Goal: Task Accomplishment & Management: Manage account settings

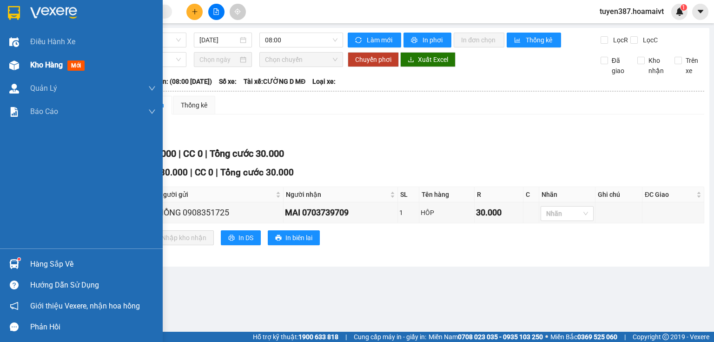
click at [15, 65] on img at bounding box center [14, 65] width 10 height 10
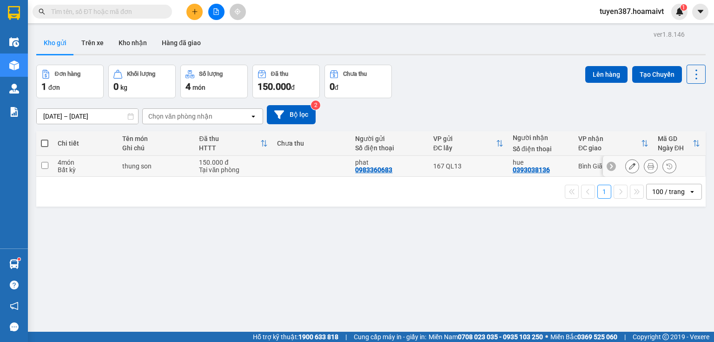
click at [483, 166] on div "167 QL13" at bounding box center [468, 165] width 70 height 7
checkbox input "true"
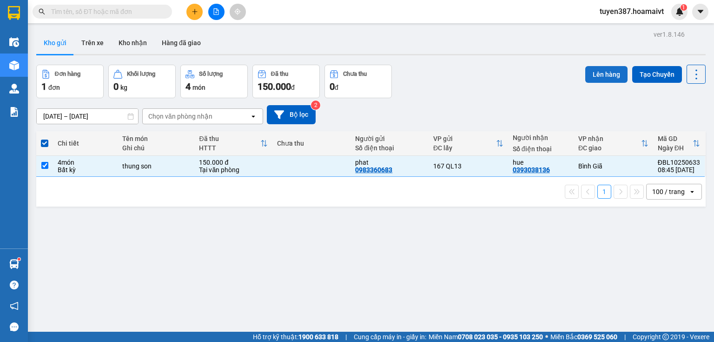
click at [595, 73] on button "Lên hàng" at bounding box center [606, 74] width 42 height 17
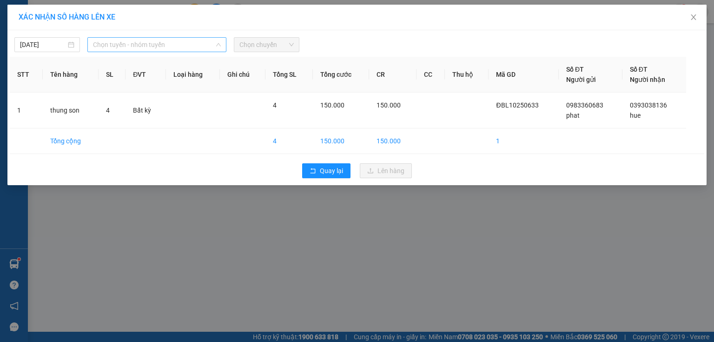
click at [175, 46] on span "Chọn tuyến - nhóm tuyến" at bounding box center [157, 45] width 128 height 14
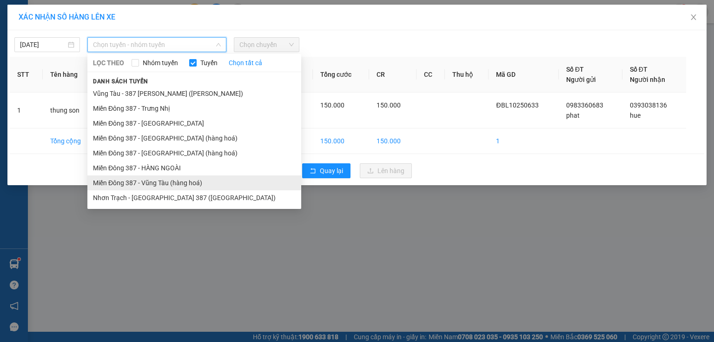
click at [174, 182] on li "Miền Đông 387 - Vũng Tàu (hàng hoá)" at bounding box center [194, 182] width 214 height 15
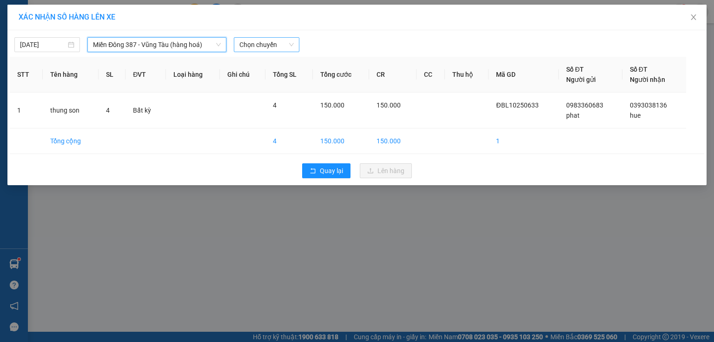
click at [268, 43] on span "Chọn chuyến" at bounding box center [266, 45] width 54 height 14
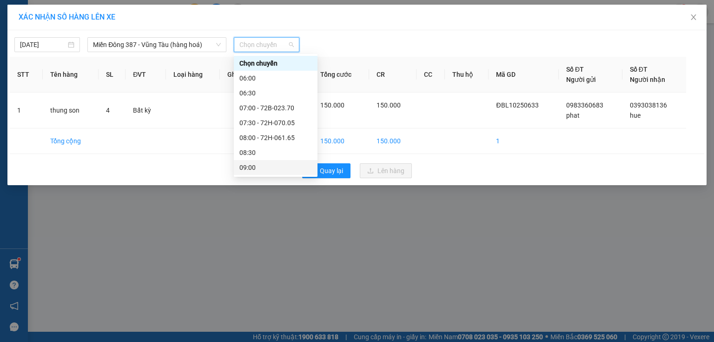
click at [251, 167] on div "09:00" at bounding box center [275, 167] width 73 height 10
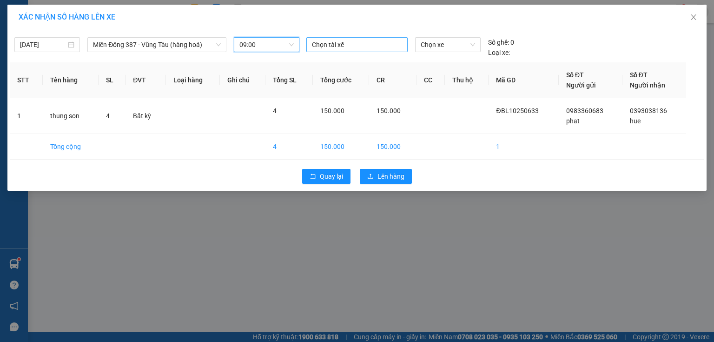
click at [351, 44] on div at bounding box center [357, 44] width 97 height 11
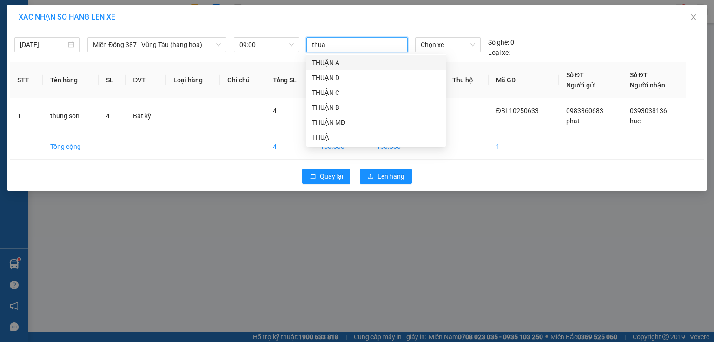
type input "thuan"
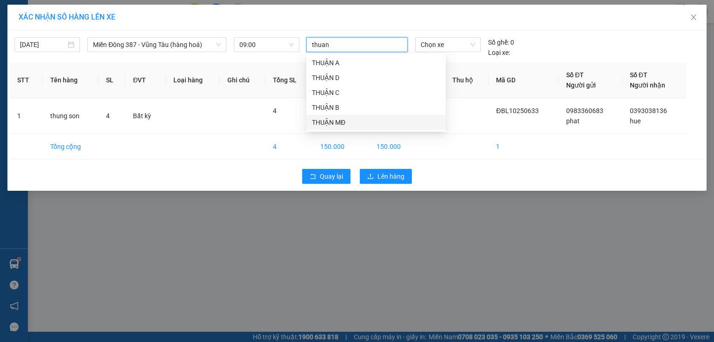
click at [341, 124] on div "THUẬN MĐ" at bounding box center [376, 122] width 128 height 10
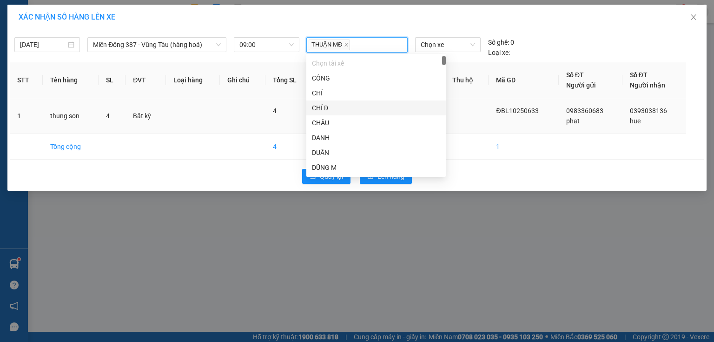
drag, startPoint x: 476, startPoint y: 113, endPoint x: 468, endPoint y: 88, distance: 26.3
click at [476, 112] on td at bounding box center [467, 116] width 44 height 36
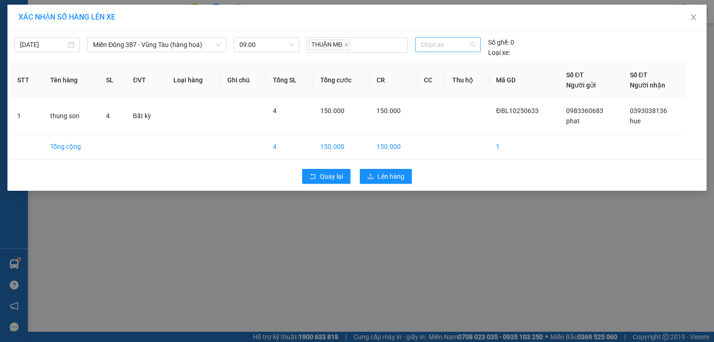
click at [457, 48] on span "Chọn xe" at bounding box center [448, 45] width 54 height 14
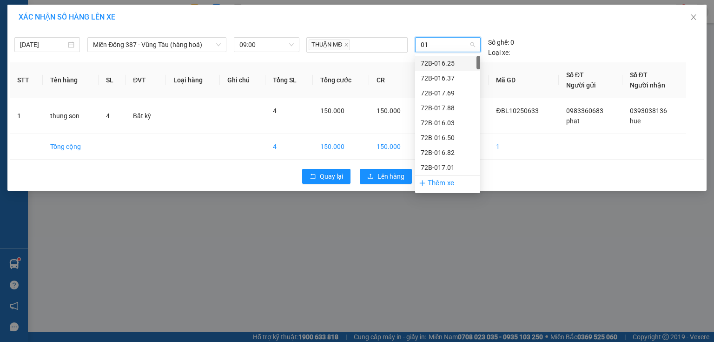
type input "015"
drag, startPoint x: 458, startPoint y: 154, endPoint x: 445, endPoint y: 159, distance: 13.8
click at [456, 154] on div "72H-070.15" at bounding box center [448, 152] width 54 height 10
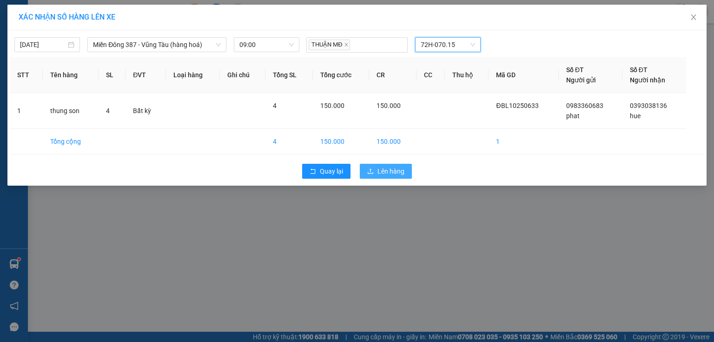
click at [396, 170] on span "Lên hàng" at bounding box center [390, 171] width 27 height 10
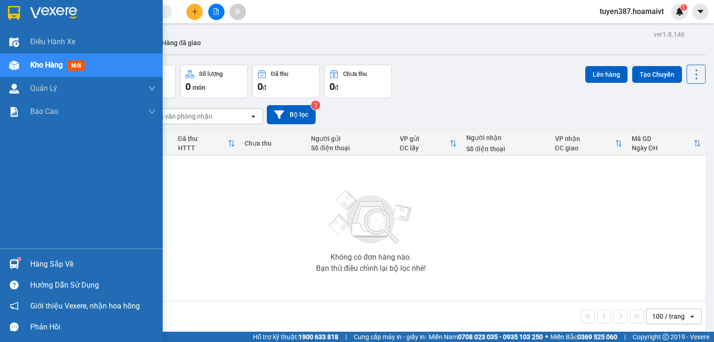
click at [15, 264] on img at bounding box center [14, 264] width 10 height 10
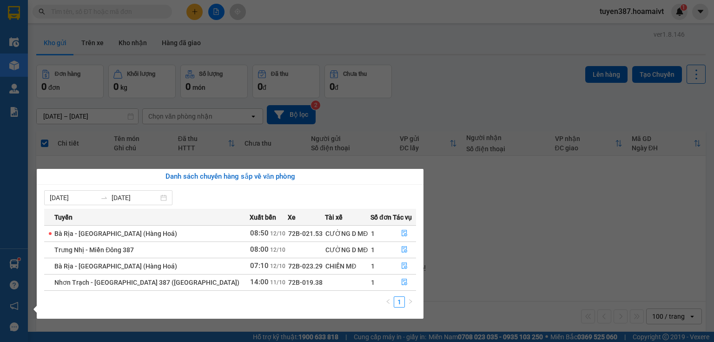
click at [562, 237] on section "Kết quả tìm kiếm ( 0 ) Bộ lọc No Data tuyen387.hoamaivt 1 Điều hành xe Kho hàng…" at bounding box center [357, 171] width 714 height 342
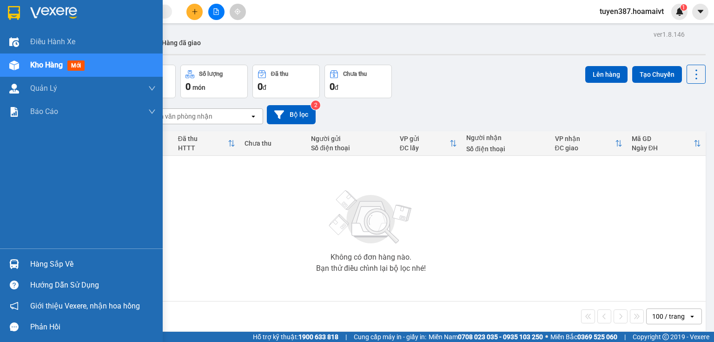
click at [14, 256] on div at bounding box center [14, 264] width 16 height 16
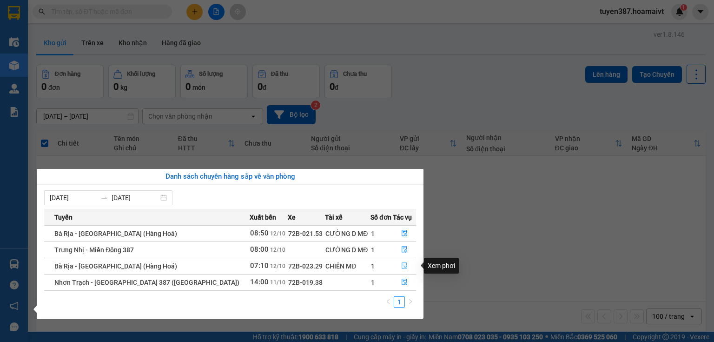
click at [401, 263] on icon "file-done" at bounding box center [404, 265] width 7 height 7
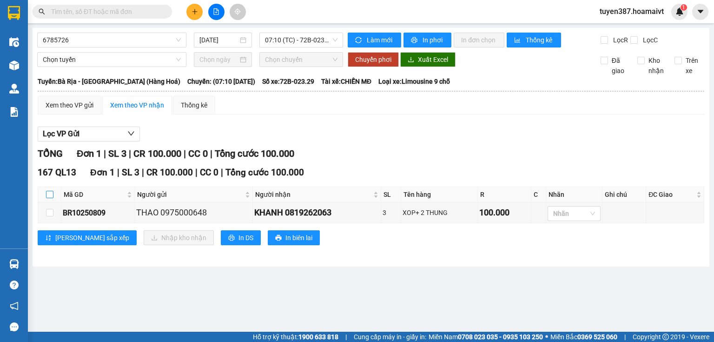
click at [50, 193] on input "checkbox" at bounding box center [49, 194] width 7 height 7
checkbox input "true"
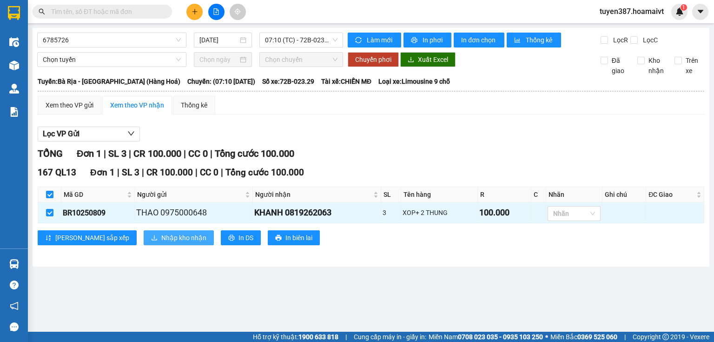
click at [161, 232] on span "Nhập kho nhận" at bounding box center [183, 237] width 45 height 10
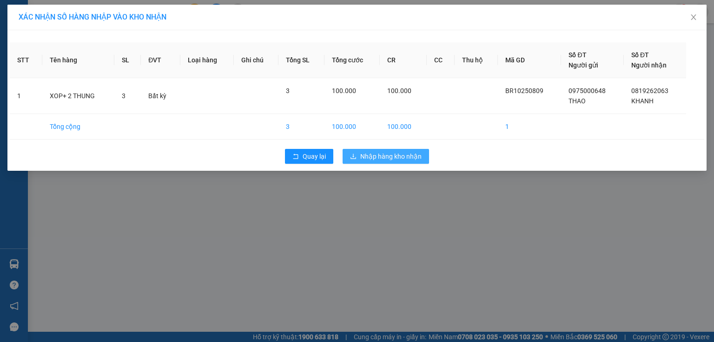
click at [389, 150] on button "Nhập hàng kho nhận" at bounding box center [386, 156] width 86 height 15
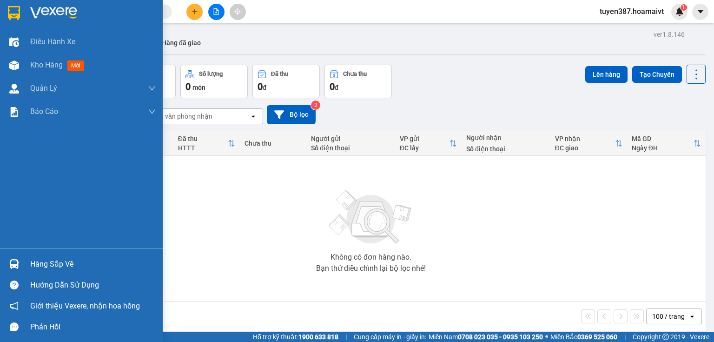
click at [15, 260] on img at bounding box center [14, 264] width 10 height 10
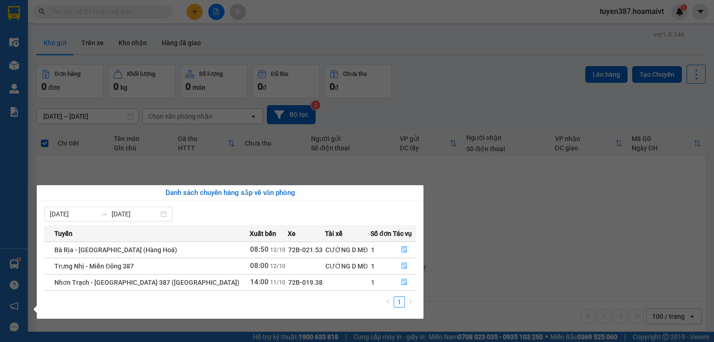
click at [133, 41] on section "Kết quả tìm kiếm ( 0 ) Bộ lọc No Data tuyen387.hoamaivt 1 Điều hành xe Kho hàng…" at bounding box center [357, 171] width 714 height 342
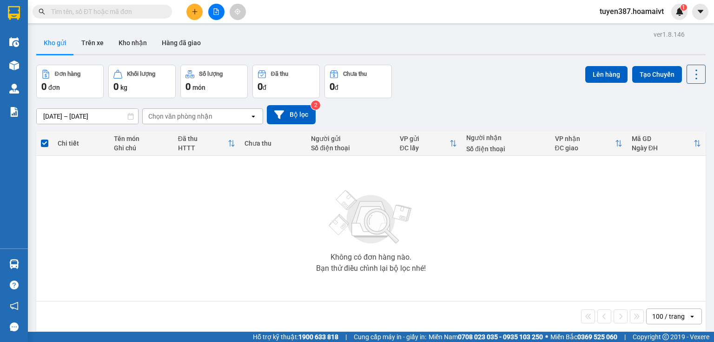
click at [133, 41] on button "Kho nhận" at bounding box center [132, 43] width 43 height 22
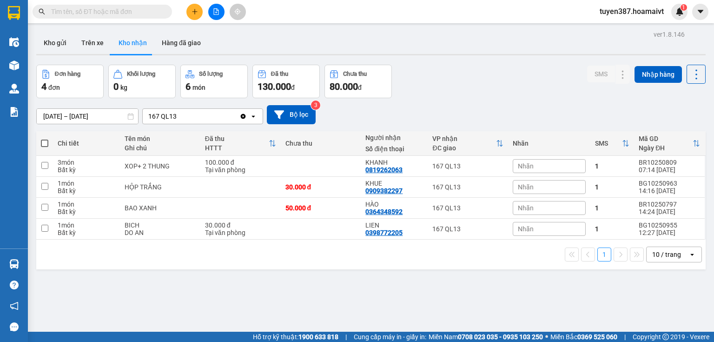
click at [658, 252] on div "10 / trang" at bounding box center [666, 254] width 29 height 9
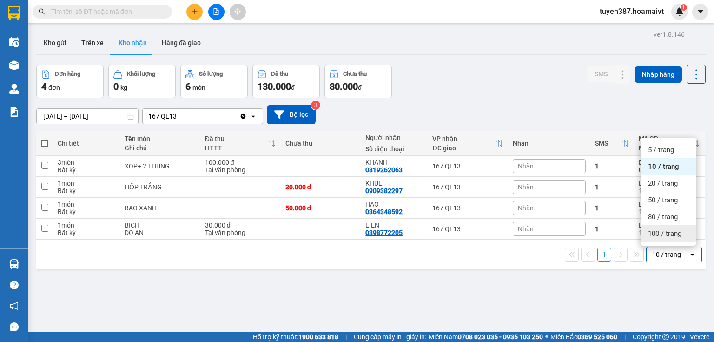
click at [660, 236] on span "100 / trang" at bounding box center [664, 233] width 33 height 9
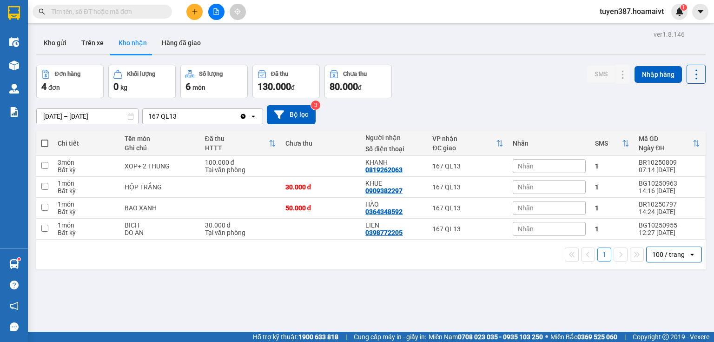
click at [87, 119] on input "[DATE] – [DATE]" at bounding box center [87, 116] width 101 height 15
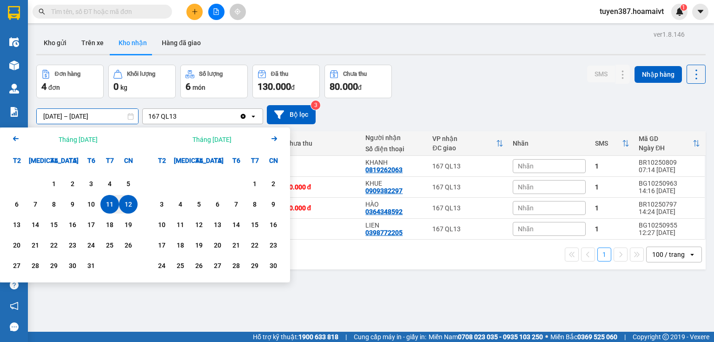
click at [11, 135] on icon "Arrow Left" at bounding box center [15, 138] width 11 height 11
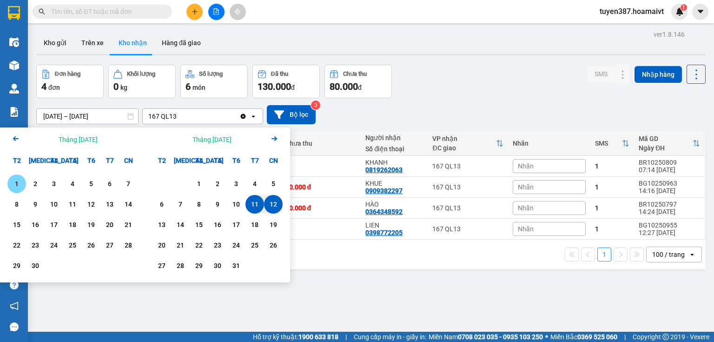
click at [15, 180] on div "1" at bounding box center [16, 183] width 13 height 11
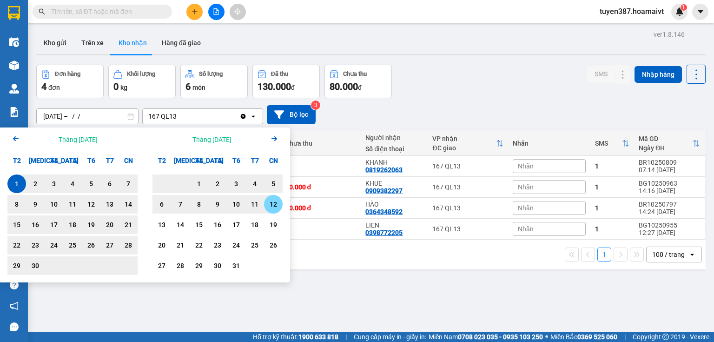
click at [276, 205] on div "12" at bounding box center [273, 204] width 13 height 11
type input "01/09/2025 – 12/10/2025"
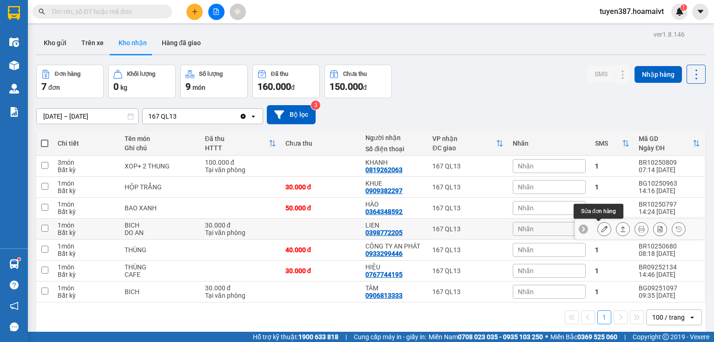
click at [601, 231] on icon at bounding box center [604, 228] width 7 height 7
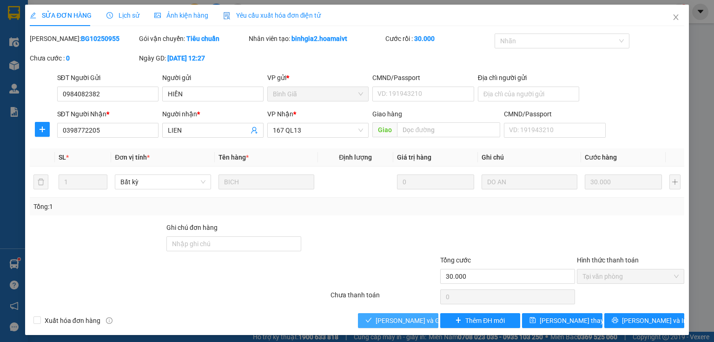
drag, startPoint x: 398, startPoint y: 317, endPoint x: 578, endPoint y: 105, distance: 278.1
click at [398, 316] on span "Lưu và Giao hàng" at bounding box center [420, 320] width 89 height 10
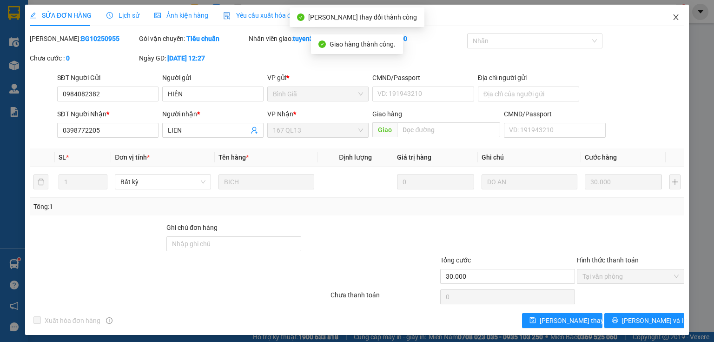
click at [672, 15] on icon "close" at bounding box center [675, 16] width 7 height 7
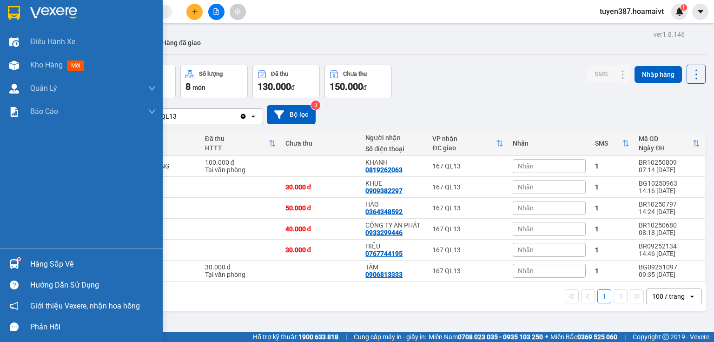
click at [10, 262] on img at bounding box center [14, 264] width 10 height 10
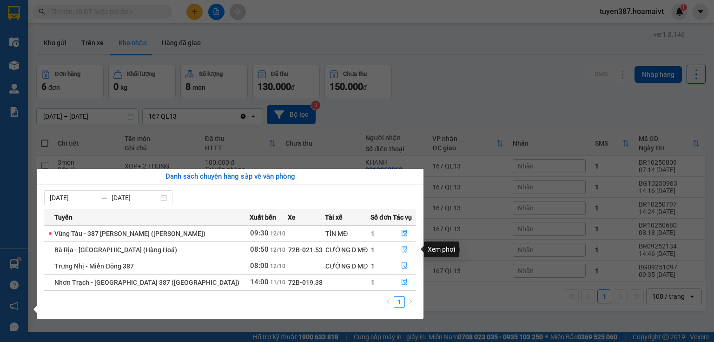
click at [402, 249] on icon "file-done" at bounding box center [405, 249] width 6 height 7
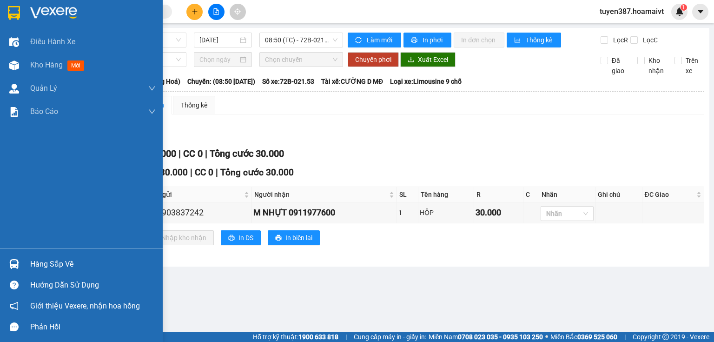
click at [7, 257] on div at bounding box center [14, 264] width 16 height 16
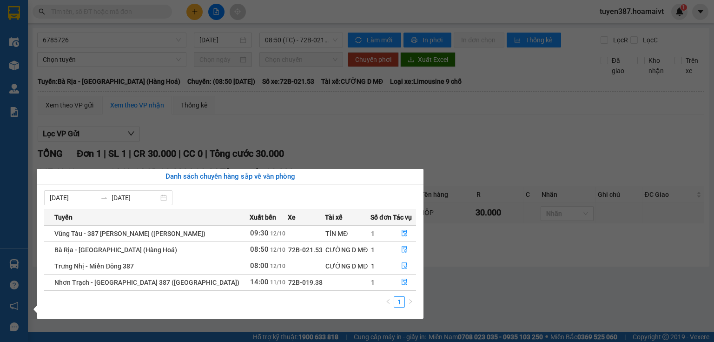
click at [379, 138] on section "Kết quả tìm kiếm ( 0 ) Bộ lọc No Data tuyen387.hoamaivt 1 Điều hành xe Kho hàng…" at bounding box center [357, 171] width 714 height 342
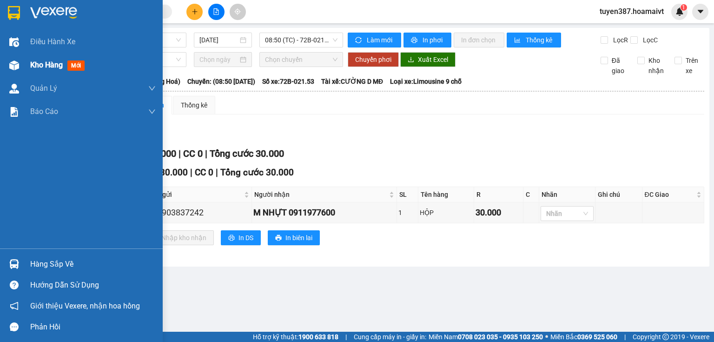
click at [16, 59] on div at bounding box center [14, 65] width 16 height 16
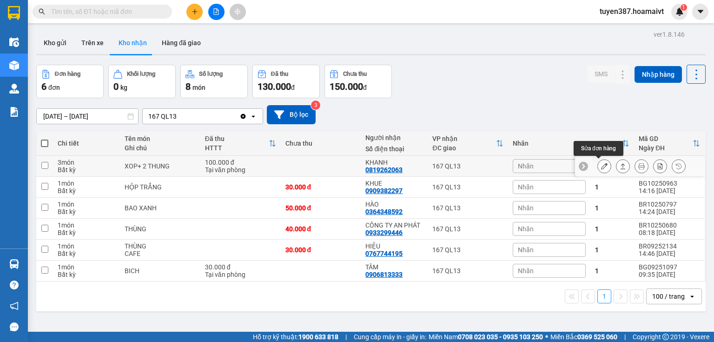
click at [601, 163] on icon at bounding box center [604, 166] width 7 height 7
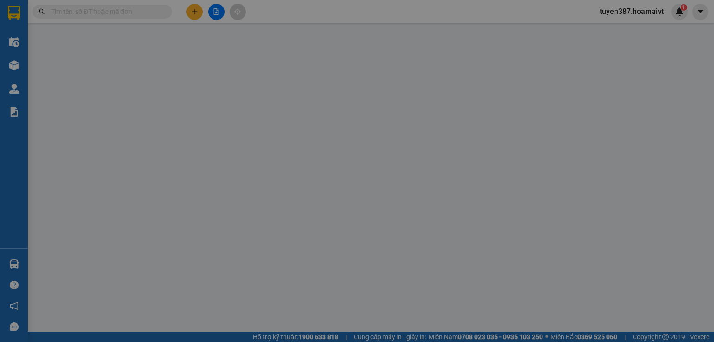
type input "0975000648"
type input "THAO"
type input "0819262063"
type input "KHANH"
type input "100.000"
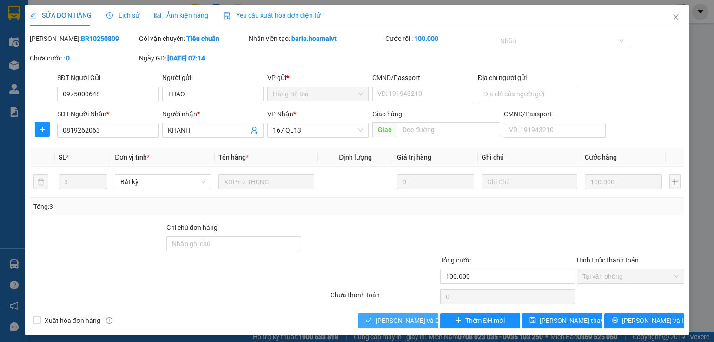
click at [421, 313] on button "Lưu và Giao hàng" at bounding box center [398, 320] width 80 height 15
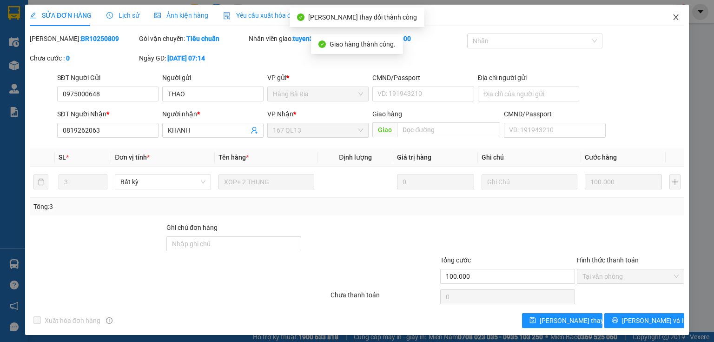
click at [672, 17] on icon "close" at bounding box center [675, 16] width 7 height 7
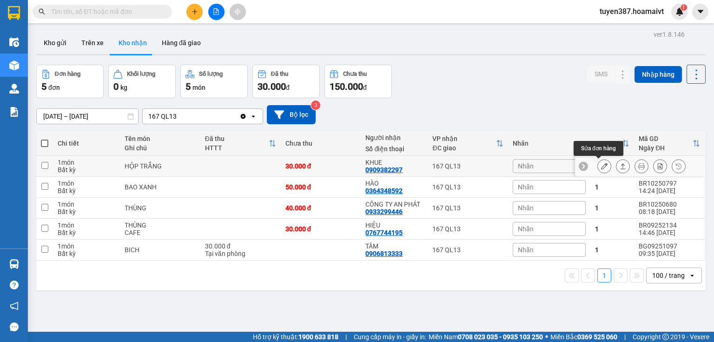
click at [601, 165] on icon at bounding box center [604, 166] width 7 height 7
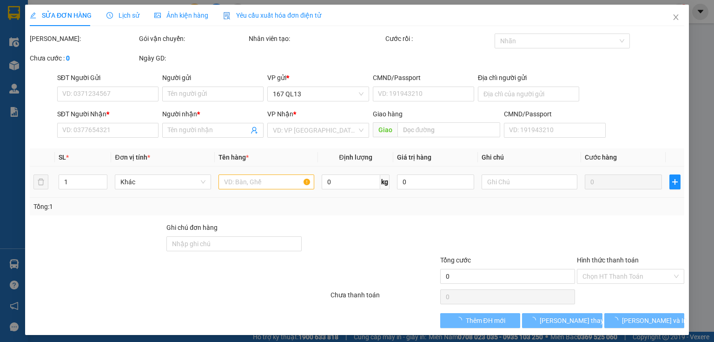
type input "0937171586"
type input "Cường"
type input "0909382297"
type input "KHUE"
type input "30.000"
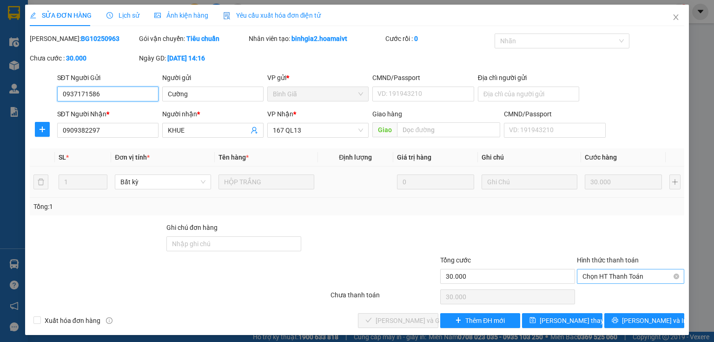
drag, startPoint x: 610, startPoint y: 273, endPoint x: 604, endPoint y: 284, distance: 11.7
click at [610, 274] on span "Chọn HT Thanh Toán" at bounding box center [631, 276] width 96 height 14
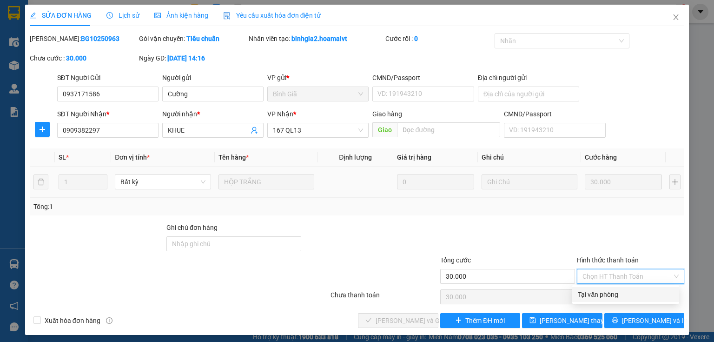
drag, startPoint x: 599, startPoint y: 292, endPoint x: 510, endPoint y: 296, distance: 89.3
click at [596, 292] on div "Tại văn phòng" at bounding box center [626, 294] width 96 height 10
type input "0"
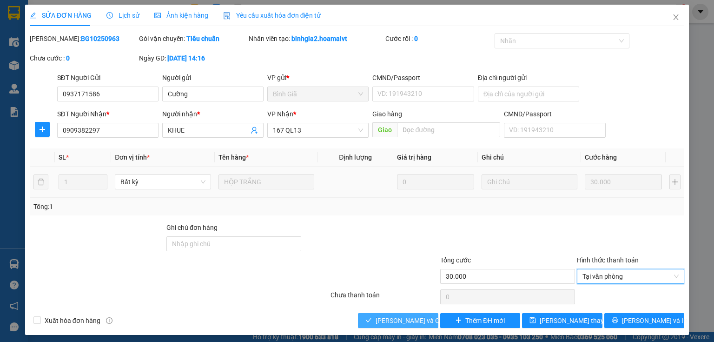
click at [416, 317] on span "Lưu và Giao hàng" at bounding box center [420, 320] width 89 height 10
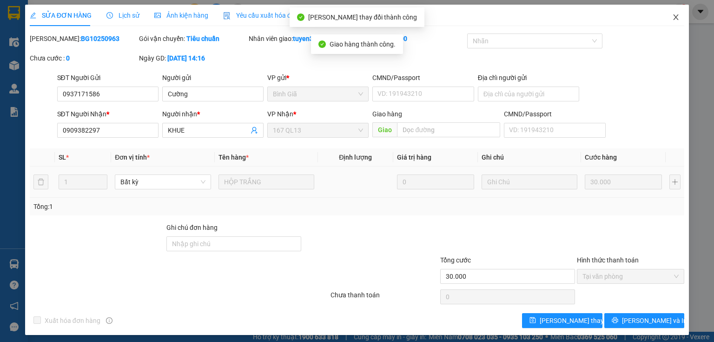
click at [672, 18] on icon "close" at bounding box center [675, 16] width 7 height 7
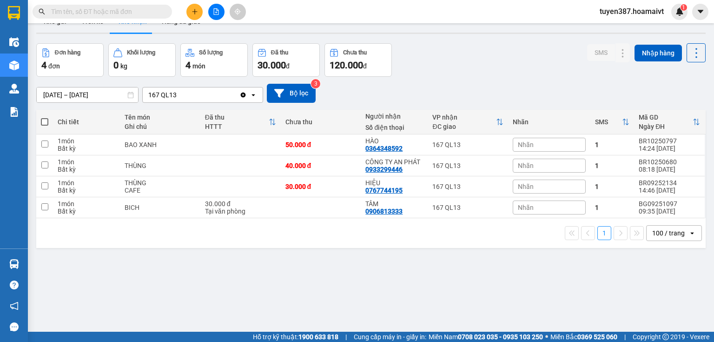
scroll to position [43, 0]
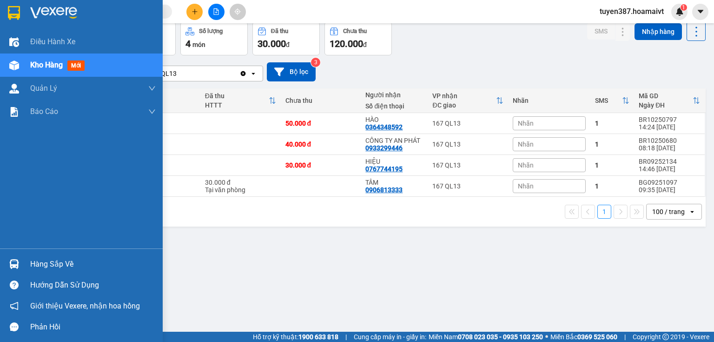
click at [19, 262] on div at bounding box center [14, 264] width 16 height 16
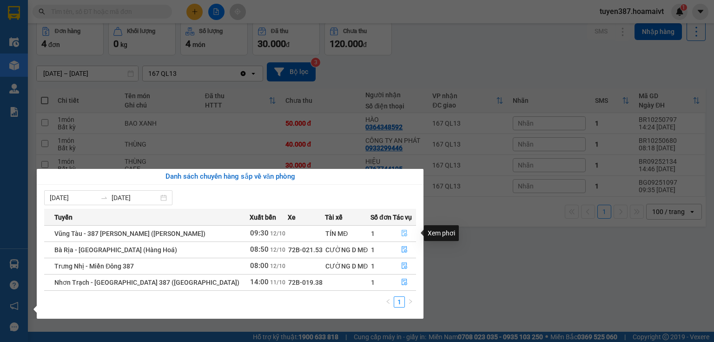
click at [404, 234] on icon "file-done" at bounding box center [404, 233] width 7 height 7
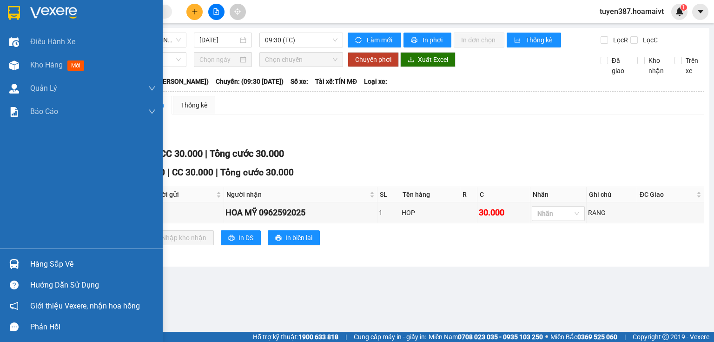
click at [7, 260] on div at bounding box center [14, 264] width 16 height 16
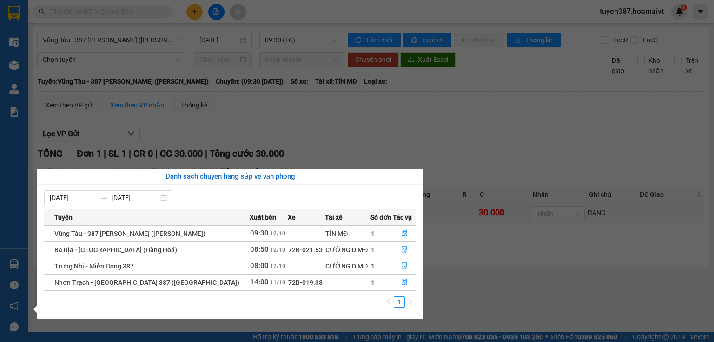
click at [503, 290] on section "Kết quả tìm kiếm ( 0 ) Bộ lọc No Data tuyen387.hoamaivt 1 Điều hành xe Kho hàng…" at bounding box center [357, 171] width 714 height 342
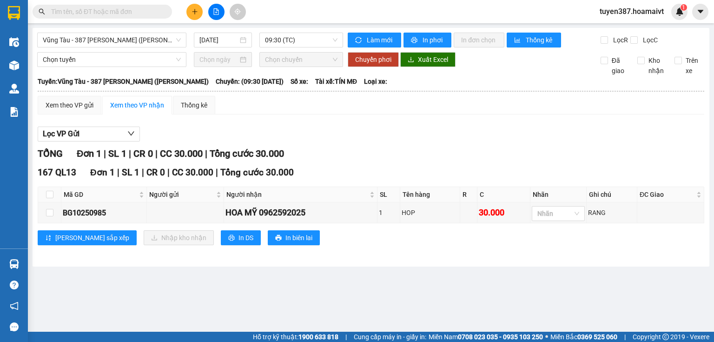
click at [367, 136] on div "Lọc VP Gửi" at bounding box center [371, 133] width 667 height 15
click at [184, 283] on main "Vũng Tàu - 387 Đinh Bộ Lĩnh (Hàng Hoá) 12/10/2025 09:30 (TC) Làm mới In phơi In…" at bounding box center [357, 165] width 714 height 331
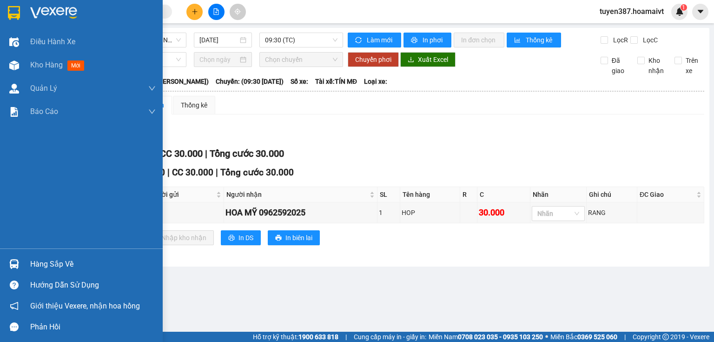
click at [16, 257] on div at bounding box center [14, 264] width 16 height 16
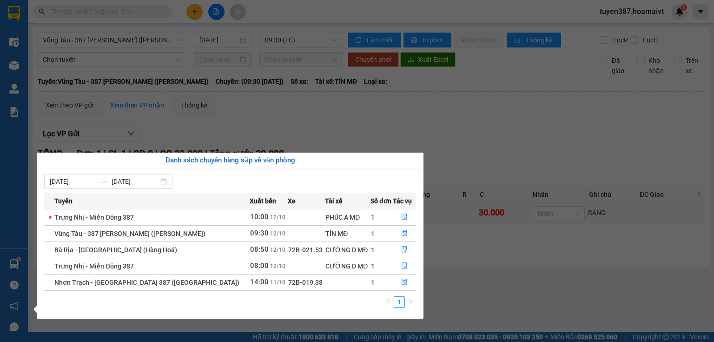
click at [361, 121] on section "Kết quả tìm kiếm ( 0 ) Bộ lọc No Data tuyen387.hoamaivt 1 Điều hành xe Kho hàng…" at bounding box center [357, 171] width 714 height 342
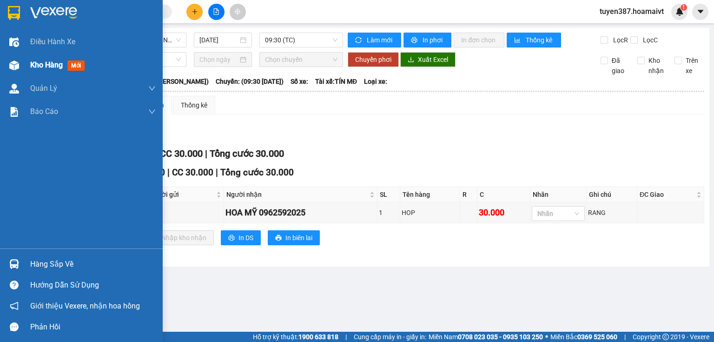
drag, startPoint x: 34, startPoint y: 67, endPoint x: 40, endPoint y: 67, distance: 6.0
click at [40, 67] on span "Kho hàng" at bounding box center [46, 64] width 33 height 9
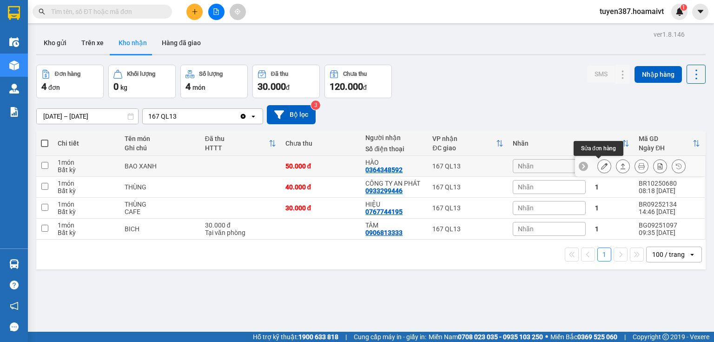
click at [601, 166] on icon at bounding box center [604, 166] width 7 height 7
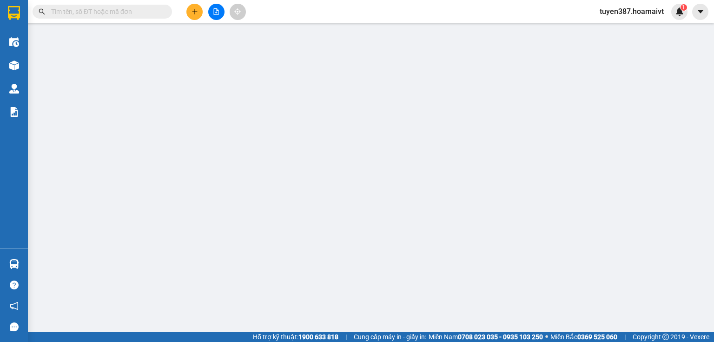
type input "0973226059"
type input "BÌNH MINH"
type input "044078003461"
type input "0364348592"
type input "HÀO"
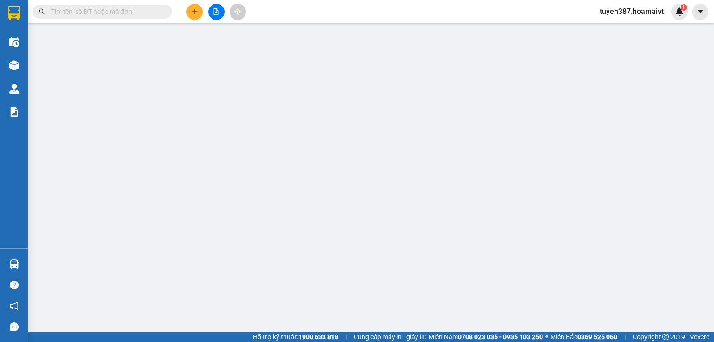
type input "50.000"
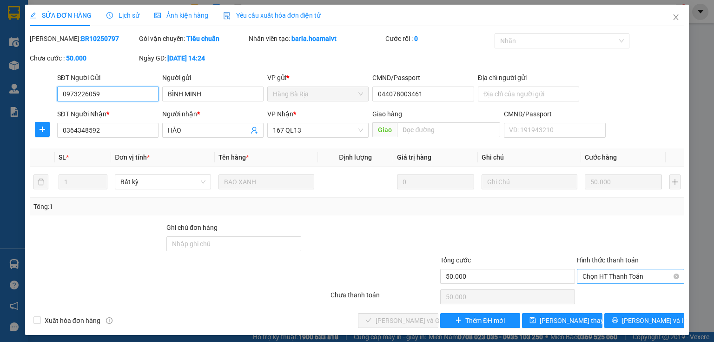
click at [624, 272] on span "Chọn HT Thanh Toán" at bounding box center [631, 276] width 96 height 14
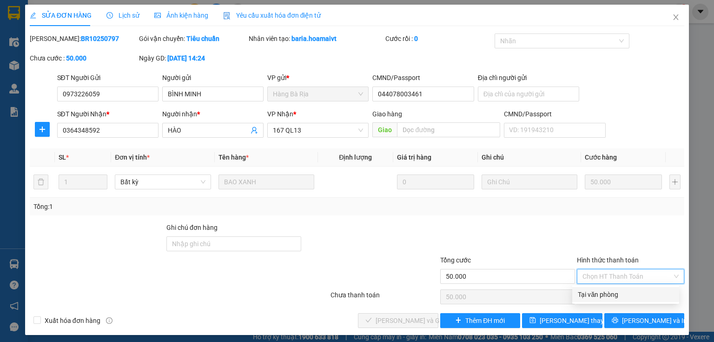
click at [608, 296] on div "Tại văn phòng" at bounding box center [626, 294] width 96 height 10
type input "0"
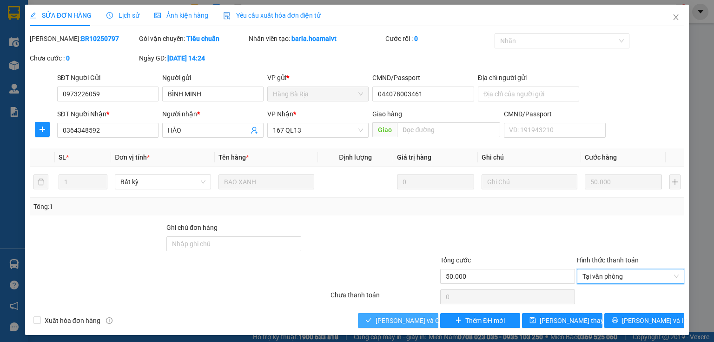
click at [407, 320] on span "Lưu và Giao hàng" at bounding box center [420, 320] width 89 height 10
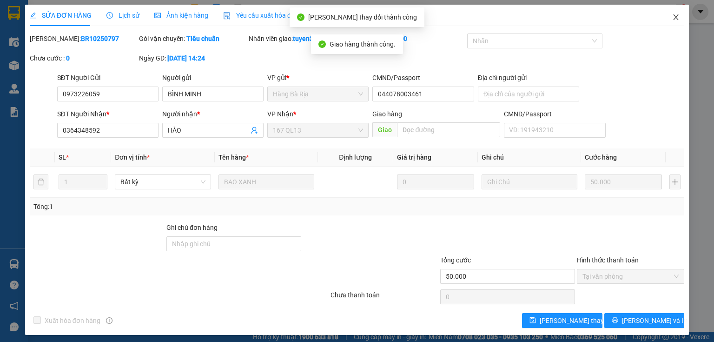
click at [674, 16] on icon "close" at bounding box center [676, 17] width 5 height 6
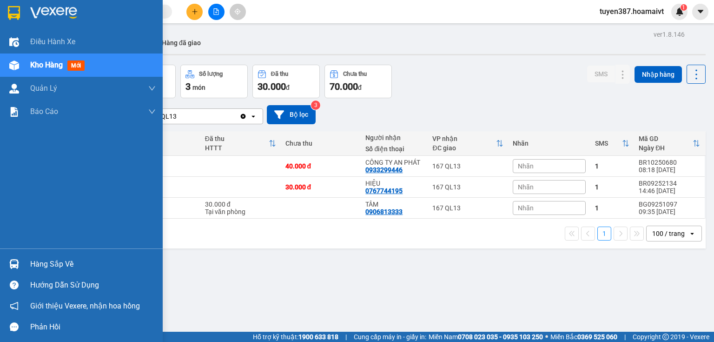
click at [15, 260] on img at bounding box center [14, 264] width 10 height 10
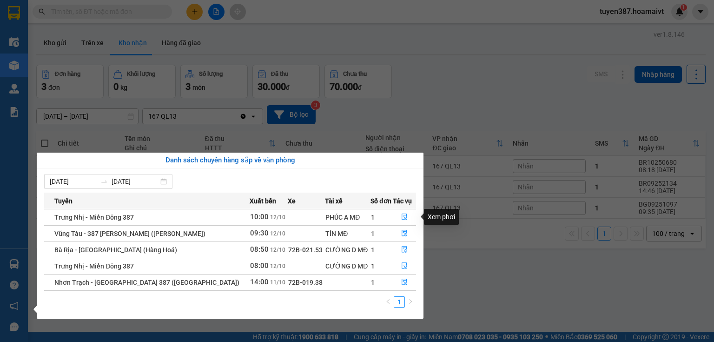
drag, startPoint x: 405, startPoint y: 206, endPoint x: 402, endPoint y: 214, distance: 8.7
click at [405, 206] on th "Tác vụ" at bounding box center [404, 200] width 23 height 16
click at [401, 214] on icon "file-done" at bounding box center [404, 216] width 7 height 7
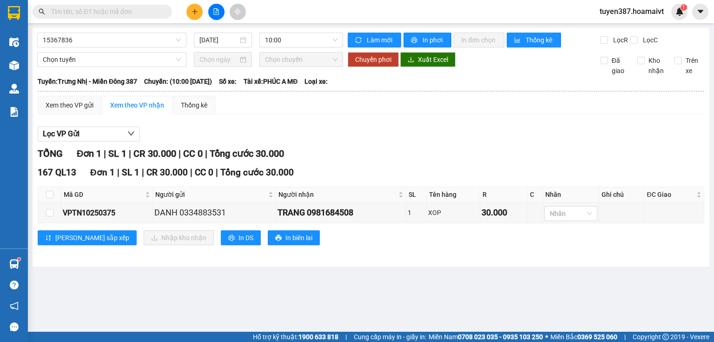
click at [198, 13] on button at bounding box center [194, 12] width 16 height 16
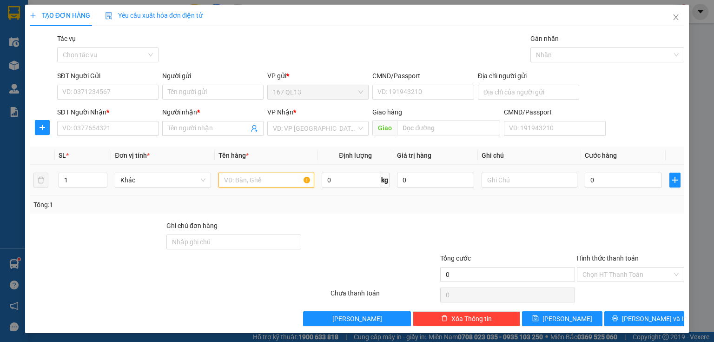
click at [272, 186] on input "text" at bounding box center [267, 179] width 96 height 15
type input "tui do"
click at [601, 179] on input "0" at bounding box center [623, 179] width 77 height 15
type input "3"
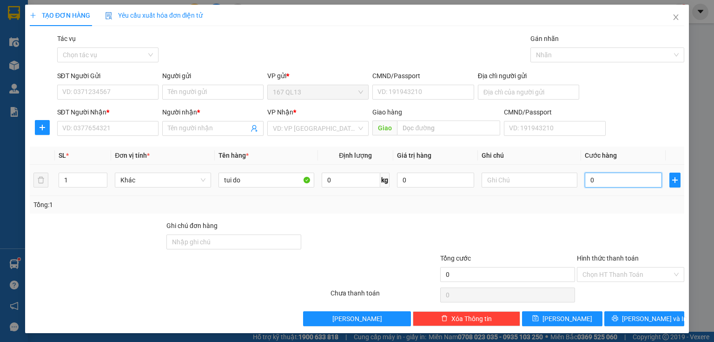
type input "3"
type input "30"
type input "30.000"
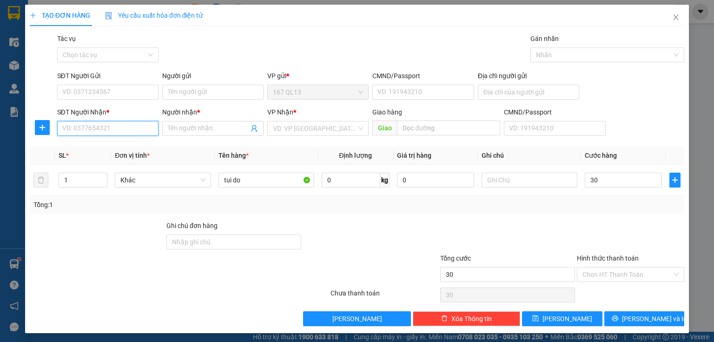
type input "30.000"
click at [128, 129] on input "SĐT Người Nhận *" at bounding box center [107, 128] width 101 height 15
click at [127, 132] on input "SĐT Người Nhận *" at bounding box center [107, 128] width 101 height 15
click at [107, 151] on div "0989645639 - DŨNG" at bounding box center [106, 147] width 89 height 10
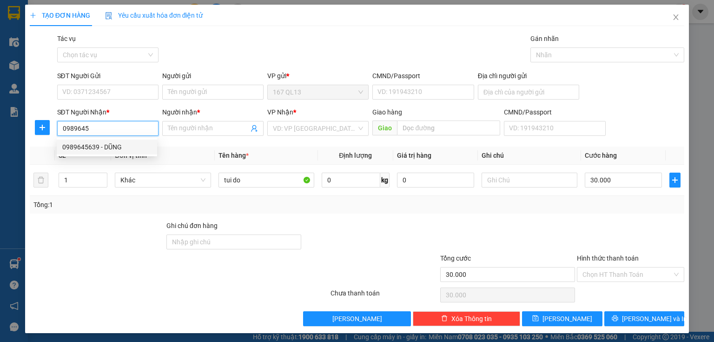
type input "0989645639"
type input "DŨNG"
type input "0989645639"
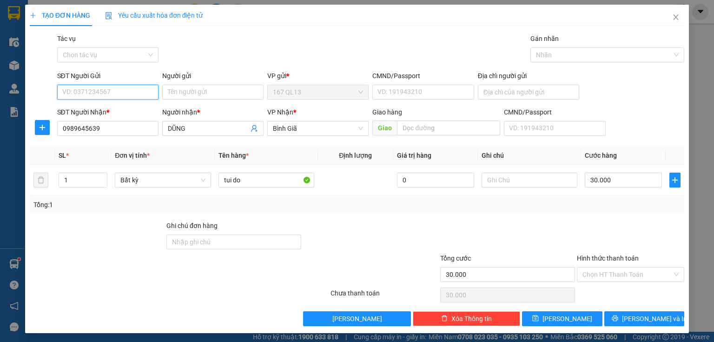
click at [116, 93] on input "SĐT Người Gửi" at bounding box center [107, 92] width 101 height 15
click at [98, 109] on div "0904248198 - cuong" at bounding box center [106, 111] width 89 height 10
type input "0904248198"
type input "cuong"
click at [621, 272] on input "Hình thức thanh toán" at bounding box center [628, 274] width 90 height 14
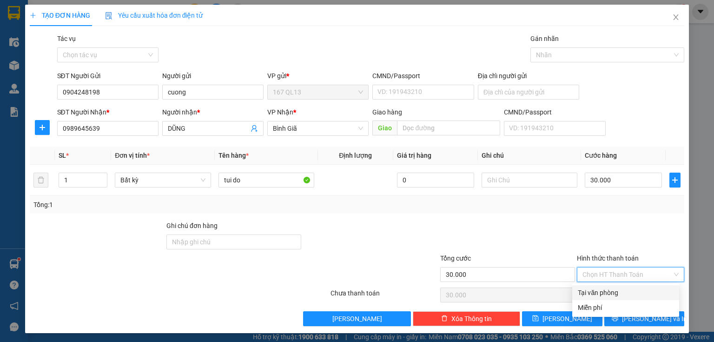
drag, startPoint x: 607, startPoint y: 292, endPoint x: 610, endPoint y: 310, distance: 18.0
click at [607, 292] on div "Tại văn phòng" at bounding box center [626, 292] width 96 height 10
type input "0"
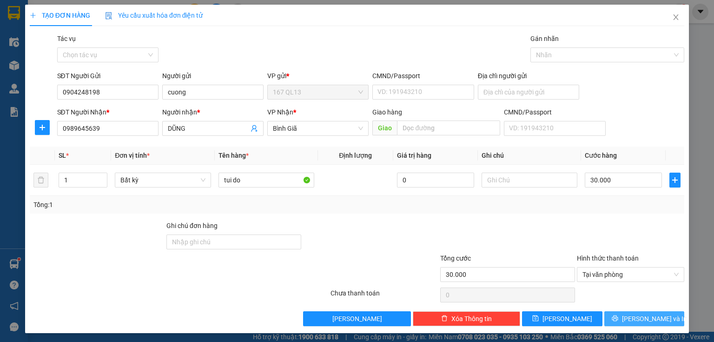
click at [612, 316] on button "Lưu và In" at bounding box center [644, 318] width 80 height 15
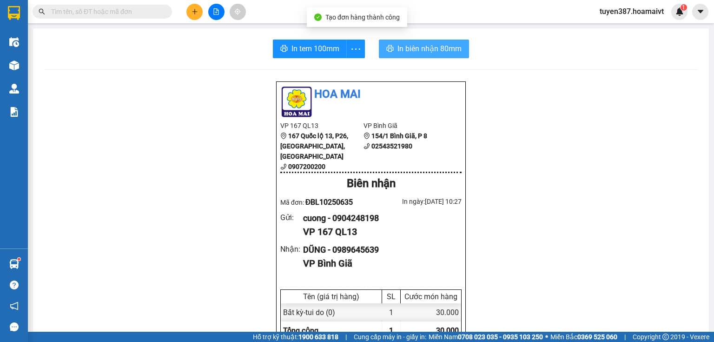
drag, startPoint x: 420, startPoint y: 50, endPoint x: 501, endPoint y: 55, distance: 81.1
click at [420, 49] on span "In biên nhận 80mm" at bounding box center [429, 49] width 64 height 12
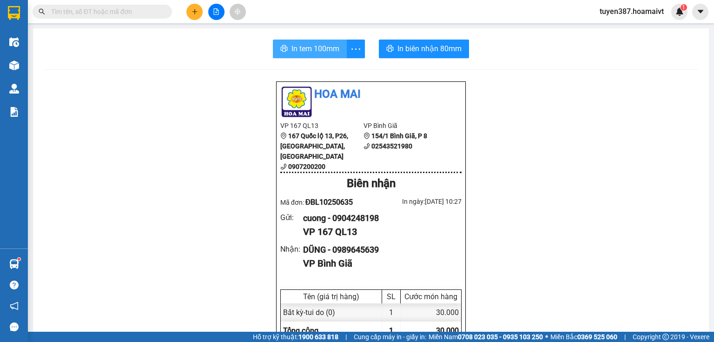
click at [324, 46] on span "In tem 100mm" at bounding box center [315, 49] width 48 height 12
click at [197, 17] on button at bounding box center [194, 12] width 16 height 16
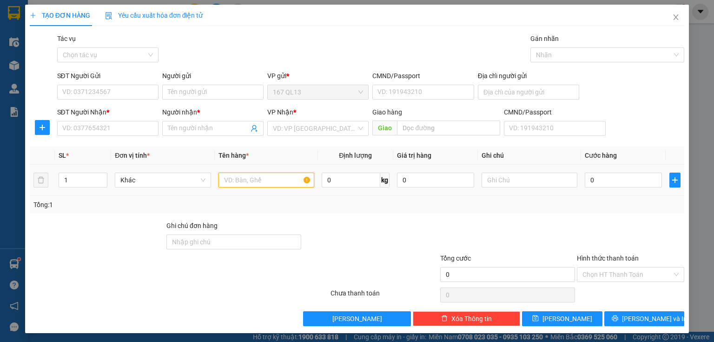
click at [265, 182] on input "text" at bounding box center [267, 179] width 96 height 15
type input "xop"
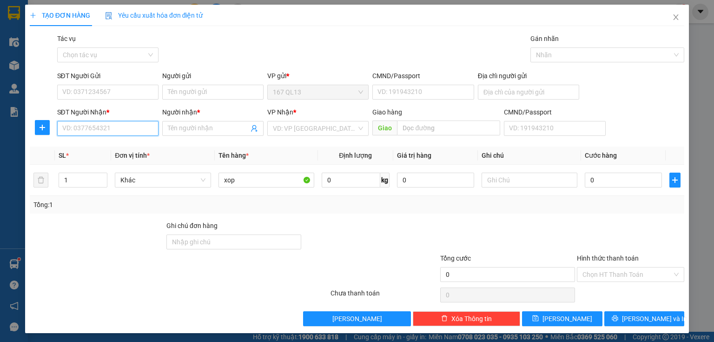
click at [111, 126] on input "SĐT Người Nhận *" at bounding box center [107, 128] width 101 height 15
click at [83, 147] on div "0978171234 - diep" at bounding box center [106, 147] width 89 height 10
type input "0978171234"
type input "diep"
type input "0978171234"
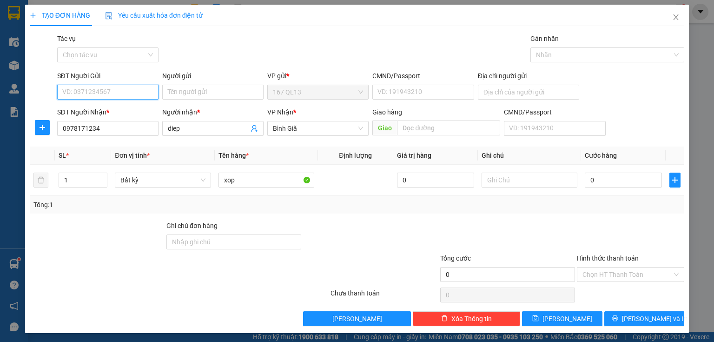
click at [126, 93] on input "SĐT Người Gửi" at bounding box center [107, 92] width 101 height 15
click at [107, 113] on div "0934151135 - CHI" at bounding box center [106, 111] width 89 height 10
type input "0934151135"
type input "CHI"
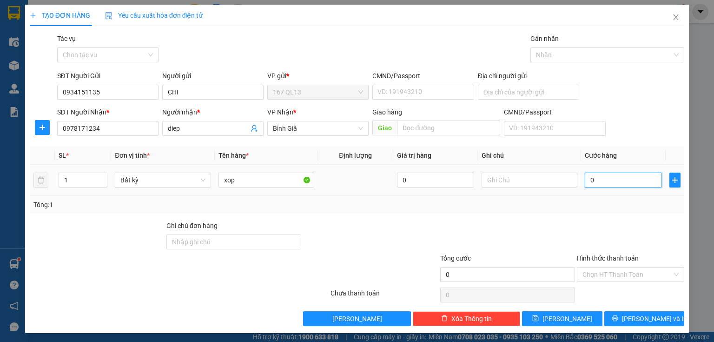
click at [615, 181] on input "0" at bounding box center [623, 179] width 77 height 15
click at [513, 178] on input "text" at bounding box center [530, 179] width 96 height 15
type input "stn chua phi"
click at [585, 180] on input "0" at bounding box center [623, 179] width 77 height 15
type input "3"
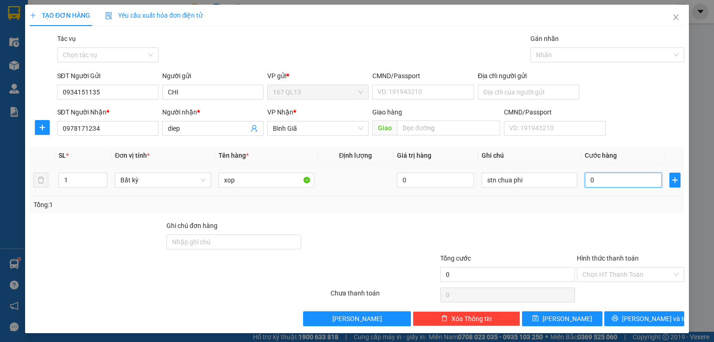
type input "3"
type input "30"
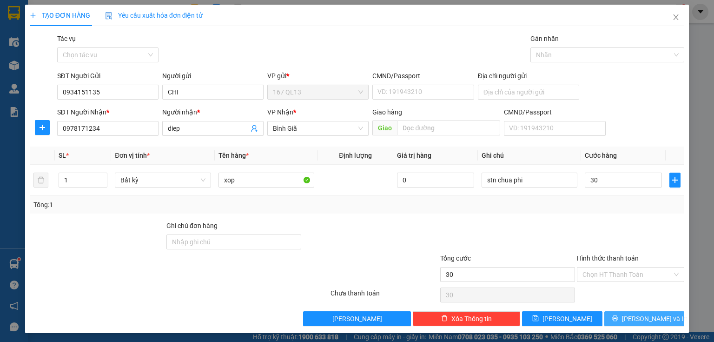
type input "30.000"
click at [608, 322] on button "Lưu và In" at bounding box center [644, 318] width 80 height 15
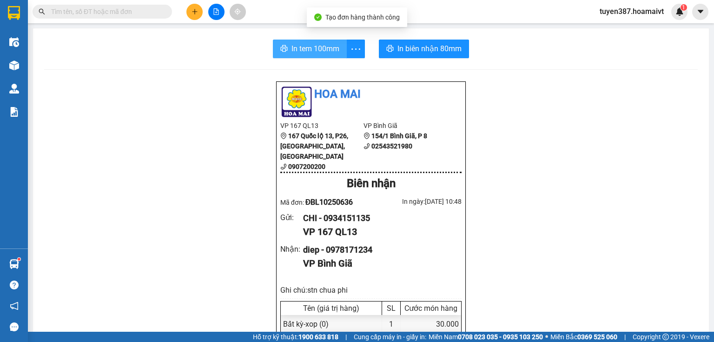
click at [313, 45] on span "In tem 100mm" at bounding box center [315, 49] width 48 height 12
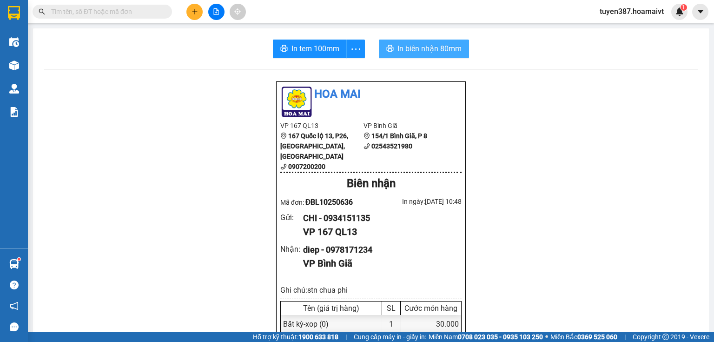
click at [426, 46] on span "In biên nhận 80mm" at bounding box center [429, 49] width 64 height 12
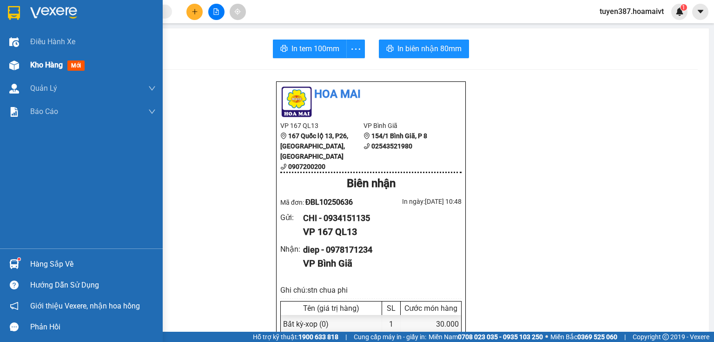
click at [12, 60] on img at bounding box center [14, 65] width 10 height 10
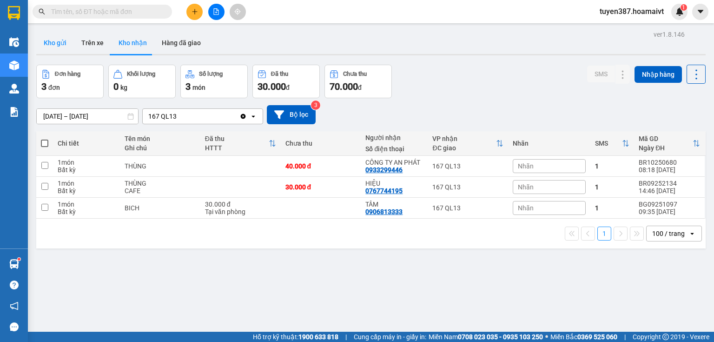
click at [50, 45] on button "Kho gửi" at bounding box center [55, 43] width 38 height 22
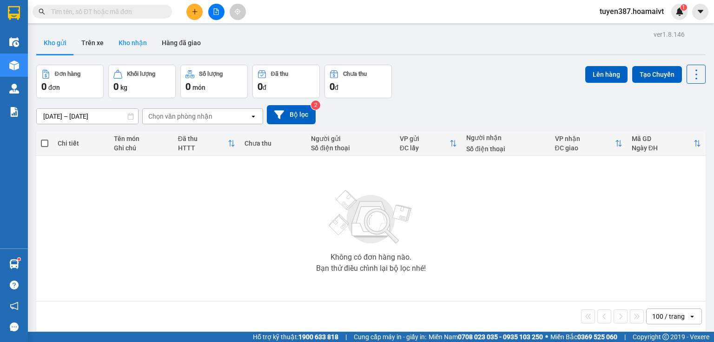
click at [130, 41] on button "Kho nhận" at bounding box center [132, 43] width 43 height 22
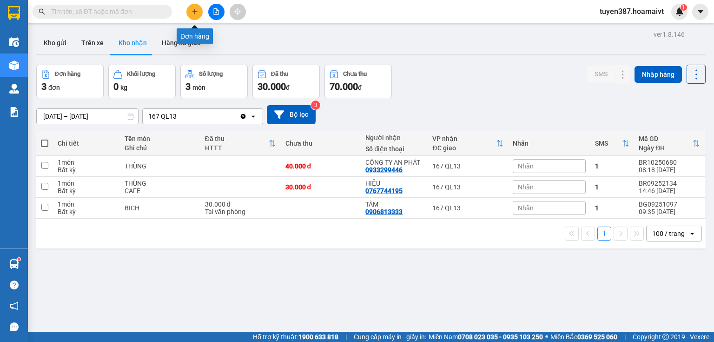
click at [190, 9] on button at bounding box center [194, 12] width 16 height 16
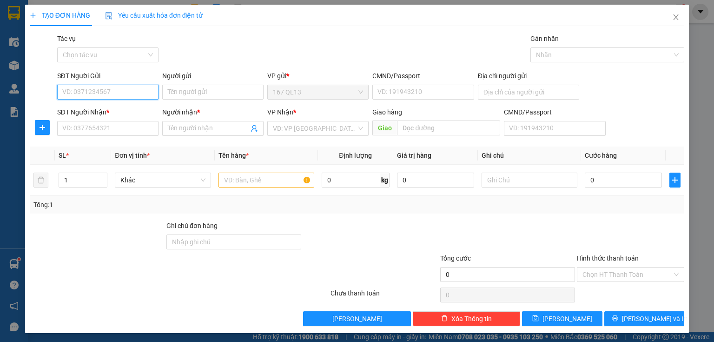
click at [147, 89] on input "SĐT Người Gửi" at bounding box center [107, 92] width 101 height 15
click at [102, 110] on div "0903814851 - HỮU NGHỊ" at bounding box center [106, 111] width 89 height 10
type input "0903814851"
type input "HỮU NGHỊ"
type input "0909007364"
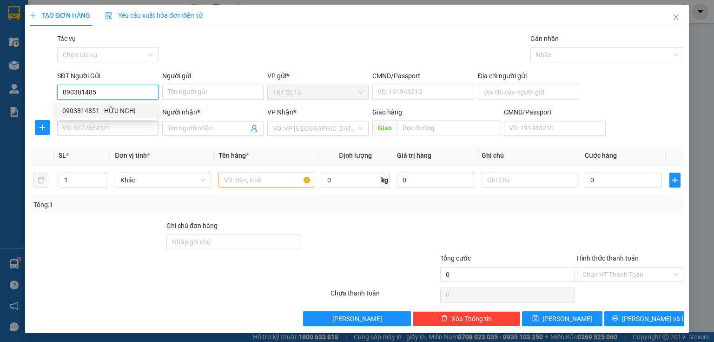
type input "anh"
type input "0903814851"
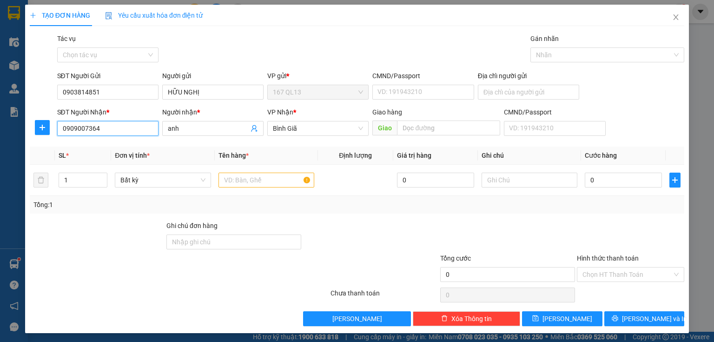
click at [110, 128] on input "0909007364" at bounding box center [107, 128] width 101 height 15
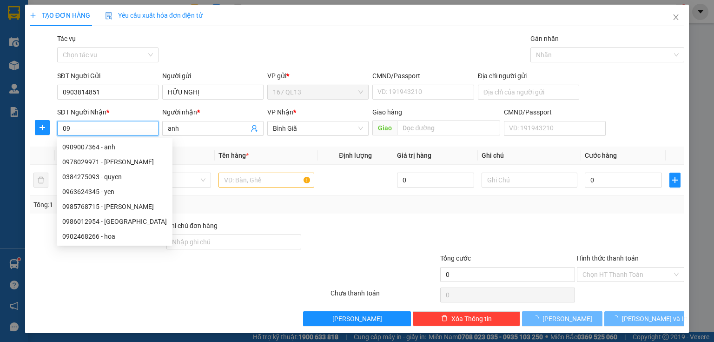
type input "0"
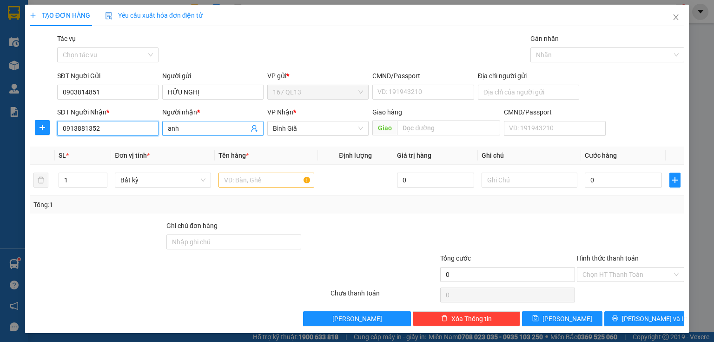
type input "0913881352"
click at [187, 128] on input "anh" at bounding box center [208, 128] width 81 height 10
type input "a"
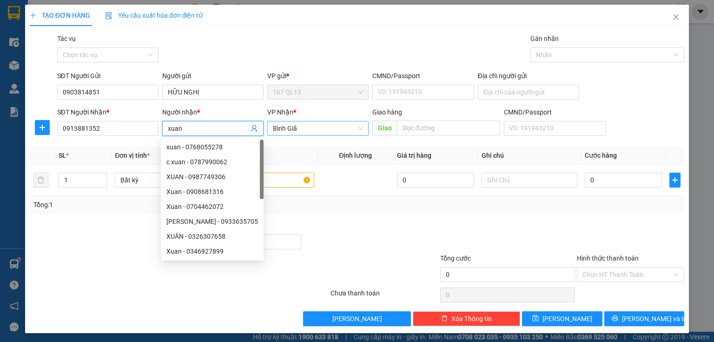
click at [300, 126] on span "Bình Giã" at bounding box center [318, 128] width 90 height 14
type input "xuan"
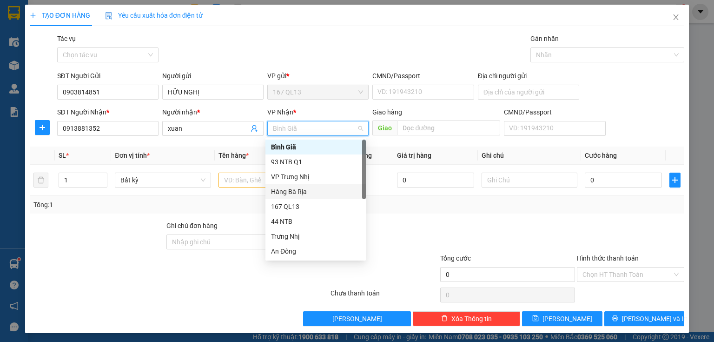
click at [295, 190] on div "Hàng Bà Rịa" at bounding box center [315, 191] width 89 height 10
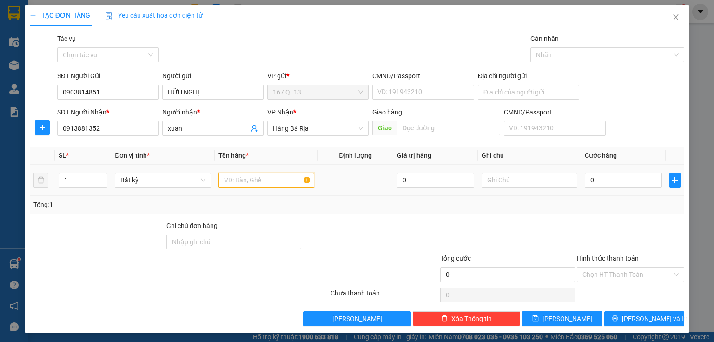
click at [250, 179] on input "text" at bounding box center [267, 179] width 96 height 15
type input "thung"
type input "4"
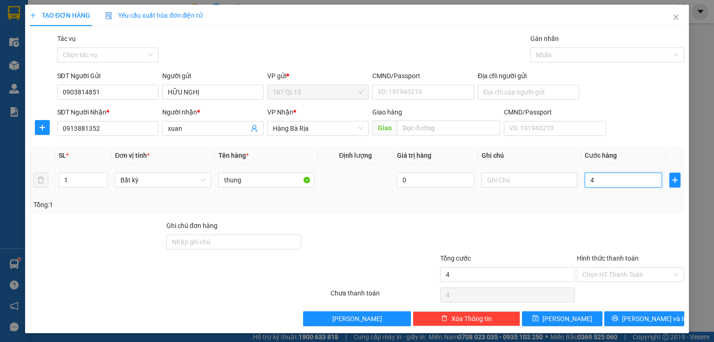
type input "40"
type input "40.000"
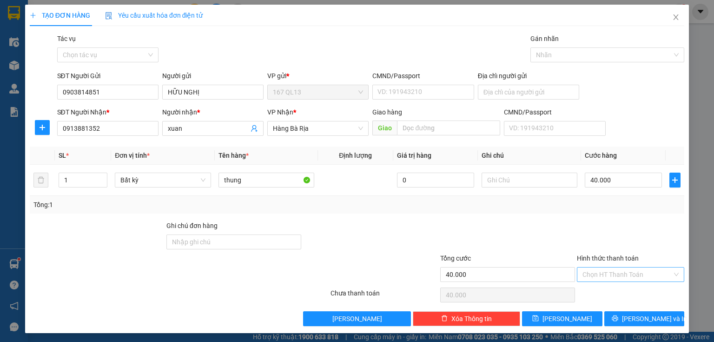
click at [611, 272] on input "Hình thức thanh toán" at bounding box center [628, 274] width 90 height 14
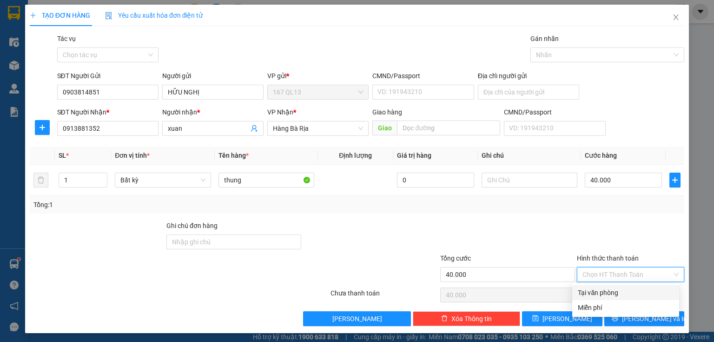
click at [605, 296] on div "Tại văn phòng" at bounding box center [626, 292] width 96 height 10
type input "0"
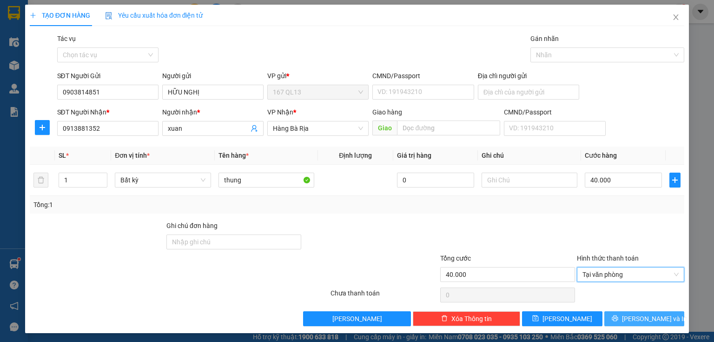
click at [619, 320] on button "Lưu và In" at bounding box center [644, 318] width 80 height 15
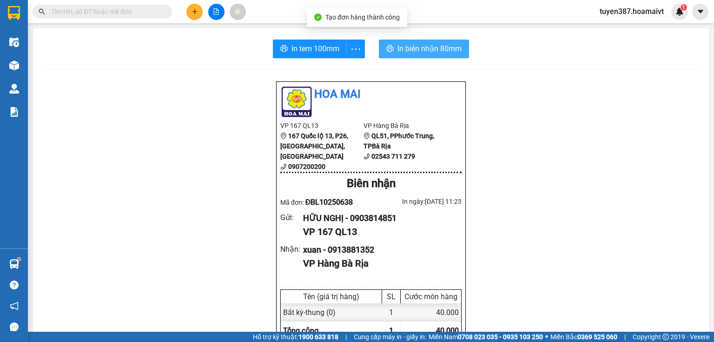
click at [409, 48] on span "In biên nhận 80mm" at bounding box center [429, 49] width 64 height 12
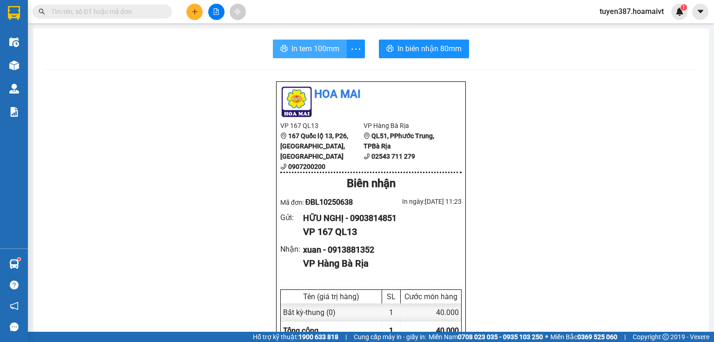
click at [309, 49] on span "In tem 100mm" at bounding box center [315, 49] width 48 height 12
click at [189, 10] on button at bounding box center [194, 12] width 16 height 16
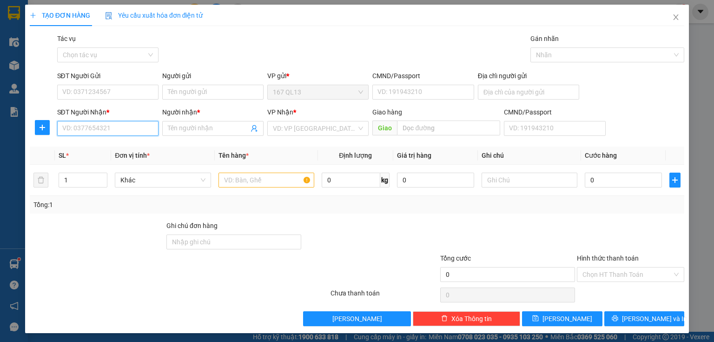
click at [126, 132] on input "SĐT Người Nhận *" at bounding box center [107, 128] width 101 height 15
click at [78, 149] on div "0786515253 - Tú" at bounding box center [106, 147] width 89 height 10
type input "0786515253"
type input "Tú"
type input "0786515253"
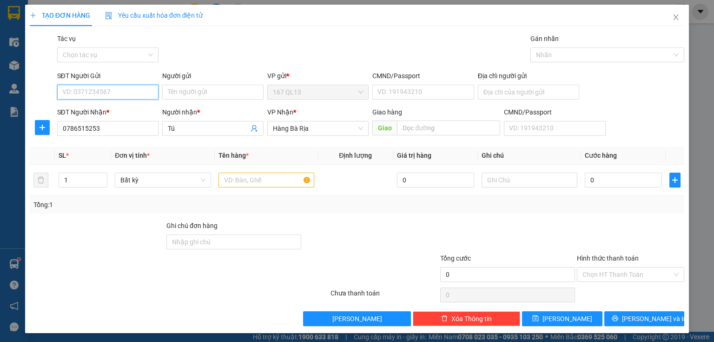
click at [143, 92] on input "SĐT Người Gửi" at bounding box center [107, 92] width 101 height 15
click at [136, 95] on input "SĐT Người Gửi" at bounding box center [107, 92] width 101 height 15
type input "0327766214"
click at [78, 107] on div "0327766214 - PHÁT" at bounding box center [106, 111] width 89 height 10
type input "PHÁT"
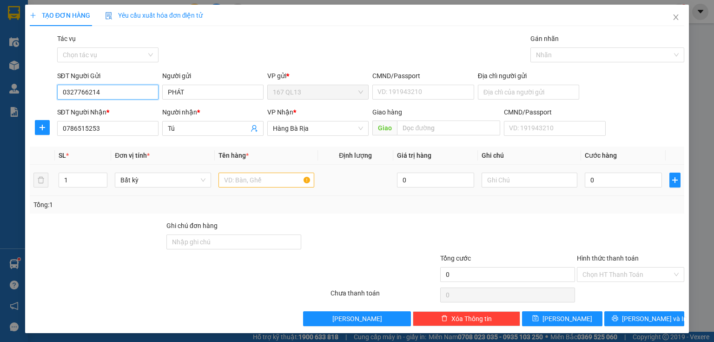
type input "0327766214"
click at [281, 181] on input "text" at bounding box center [267, 179] width 96 height 15
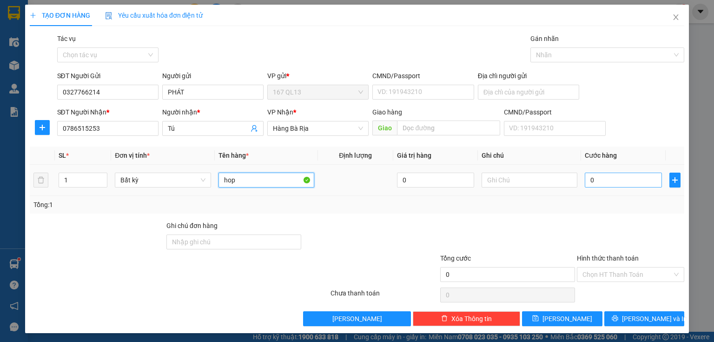
type input "hop"
drag, startPoint x: 619, startPoint y: 177, endPoint x: 615, endPoint y: 170, distance: 7.7
click at [619, 177] on input "0" at bounding box center [623, 179] width 77 height 15
type input "3"
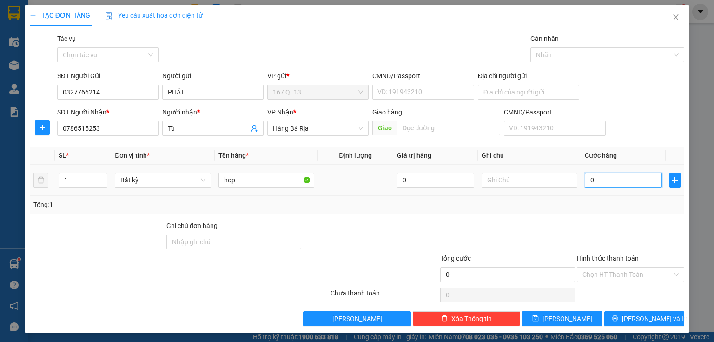
type input "3"
type input "30"
click at [611, 320] on button "Lưu và In" at bounding box center [644, 318] width 80 height 15
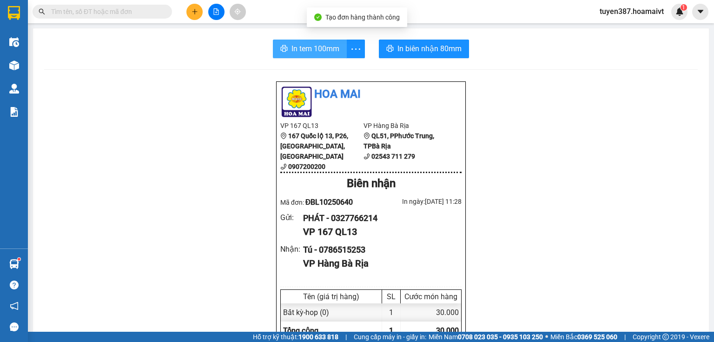
click at [336, 46] on span "In tem 100mm" at bounding box center [315, 49] width 48 height 12
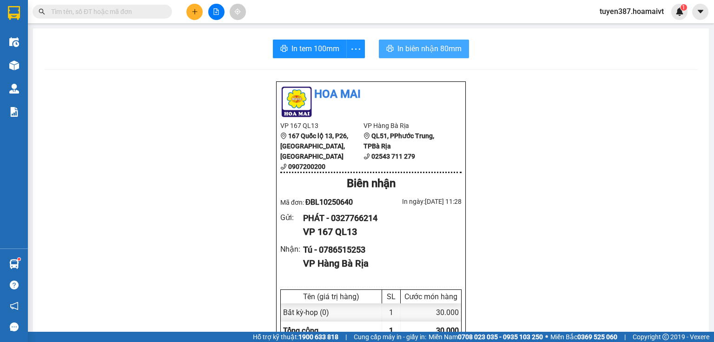
click at [406, 47] on span "In biên nhận 80mm" at bounding box center [429, 49] width 64 height 12
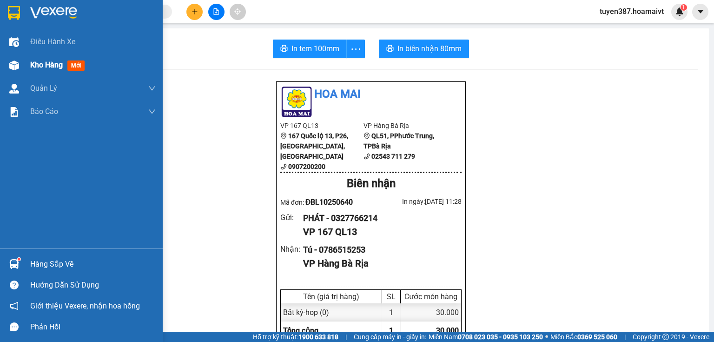
click at [20, 64] on div at bounding box center [14, 65] width 16 height 16
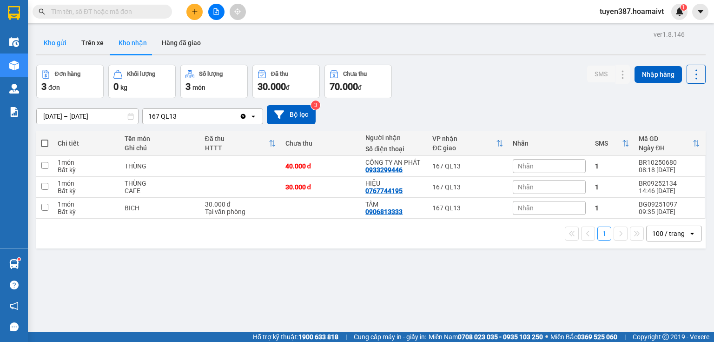
click at [60, 42] on button "Kho gửi" at bounding box center [55, 43] width 38 height 22
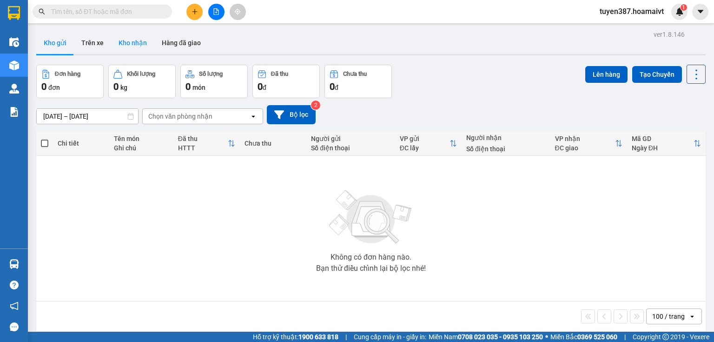
click at [128, 38] on button "Kho nhận" at bounding box center [132, 43] width 43 height 22
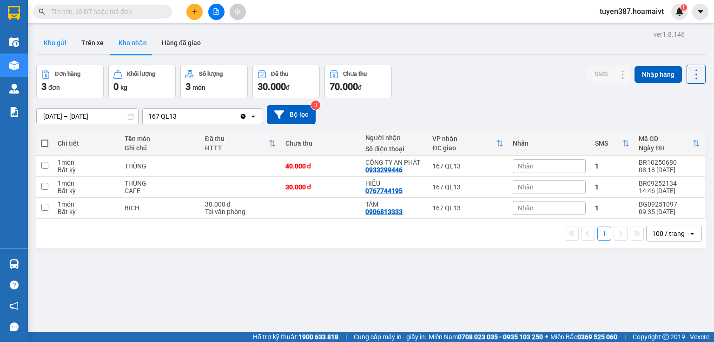
click at [60, 40] on button "Kho gửi" at bounding box center [55, 43] width 38 height 22
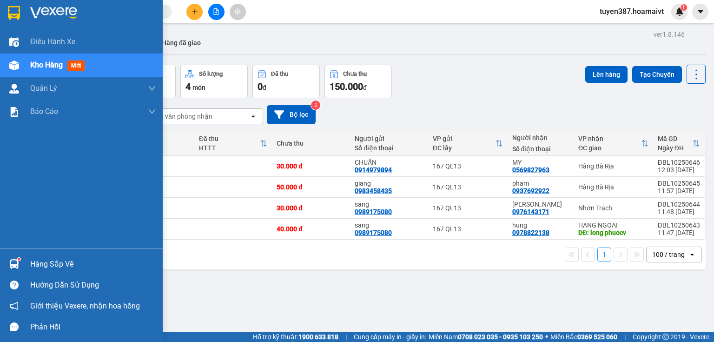
click at [20, 262] on div at bounding box center [14, 264] width 16 height 16
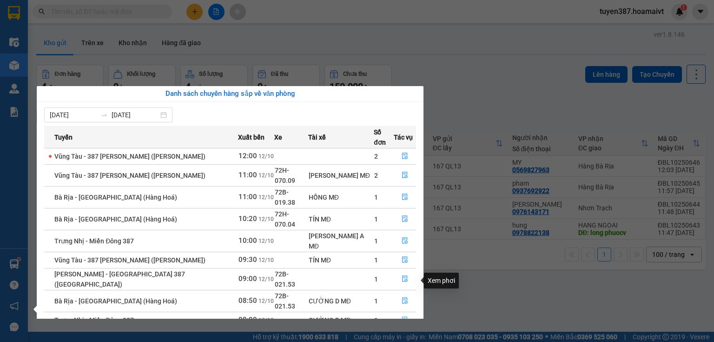
click at [402, 317] on icon "file-done" at bounding box center [405, 320] width 6 height 7
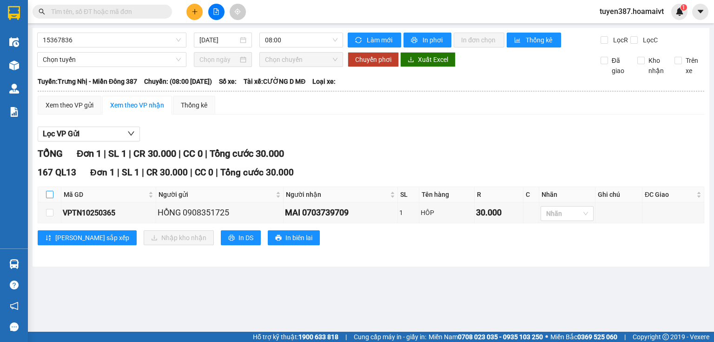
click at [48, 192] on input "checkbox" at bounding box center [49, 194] width 7 height 7
checkbox input "true"
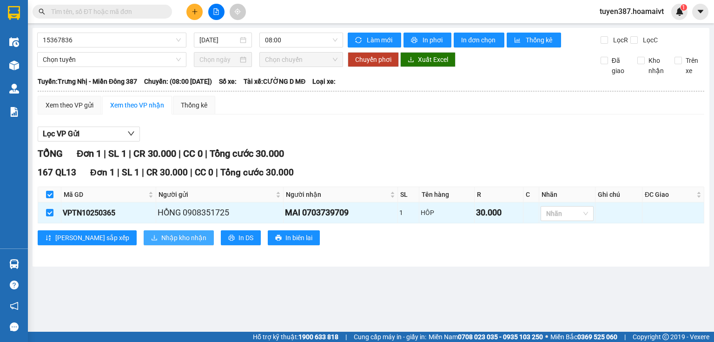
drag, startPoint x: 132, startPoint y: 238, endPoint x: 149, endPoint y: 238, distance: 16.3
click at [161, 238] on span "Nhập kho nhận" at bounding box center [183, 237] width 45 height 10
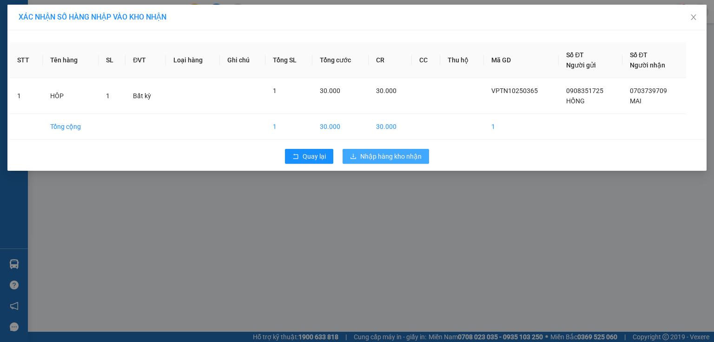
click at [380, 153] on span "Nhập hàng kho nhận" at bounding box center [390, 156] width 61 height 10
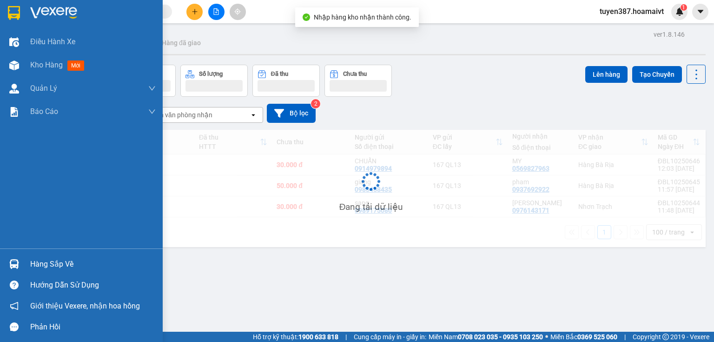
click at [16, 262] on img at bounding box center [14, 264] width 10 height 10
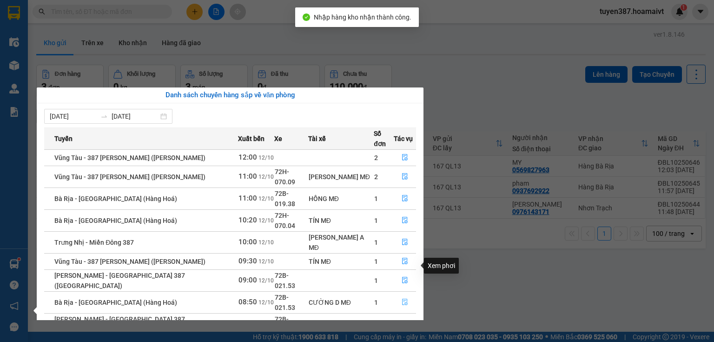
click at [398, 295] on button "button" at bounding box center [404, 302] width 21 height 15
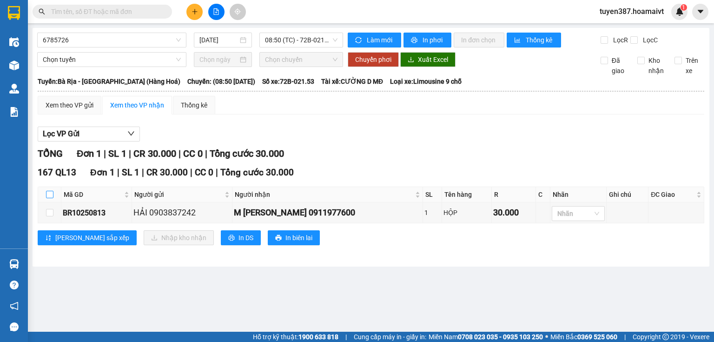
click at [50, 193] on input "checkbox" at bounding box center [49, 194] width 7 height 7
checkbox input "true"
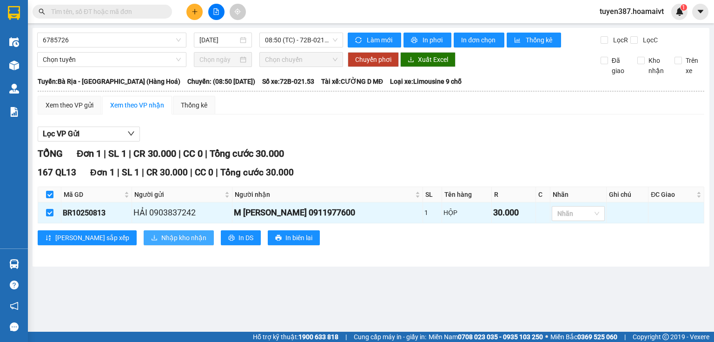
click at [161, 233] on span "Nhập kho nhận" at bounding box center [183, 237] width 45 height 10
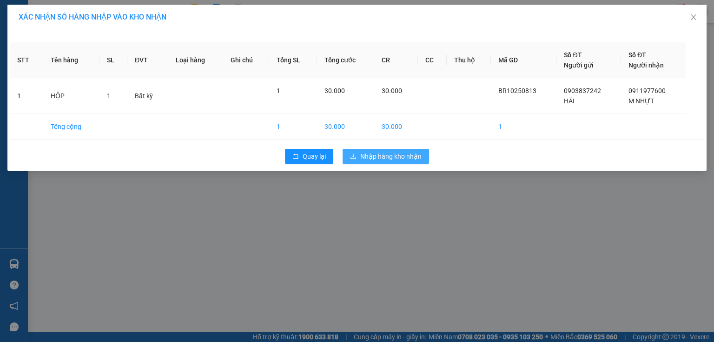
click at [396, 163] on button "Nhập hàng kho nhận" at bounding box center [386, 156] width 86 height 15
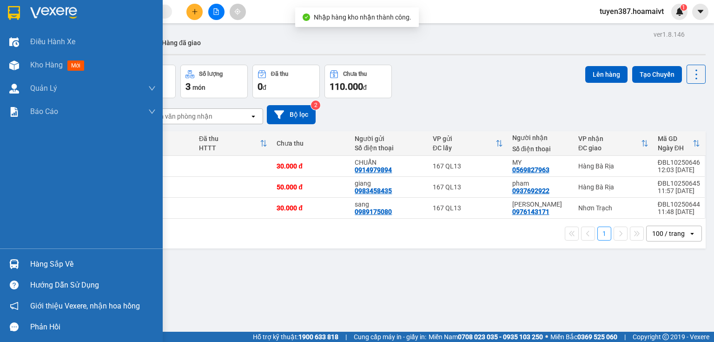
click at [13, 260] on img at bounding box center [14, 264] width 10 height 10
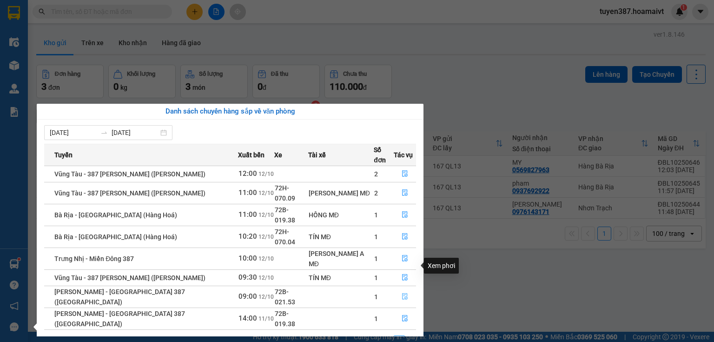
click at [402, 293] on icon "file-done" at bounding box center [405, 296] width 7 height 7
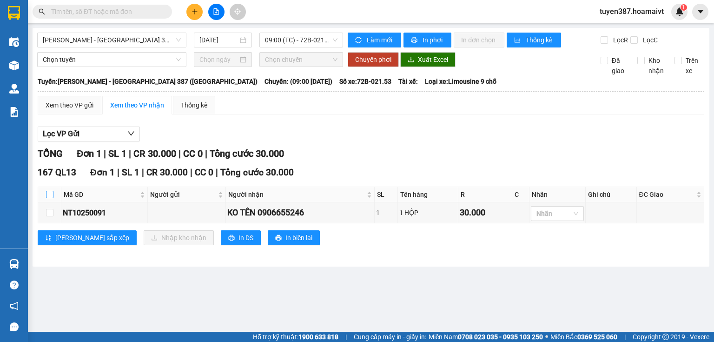
click at [48, 194] on input "checkbox" at bounding box center [49, 194] width 7 height 7
checkbox input "true"
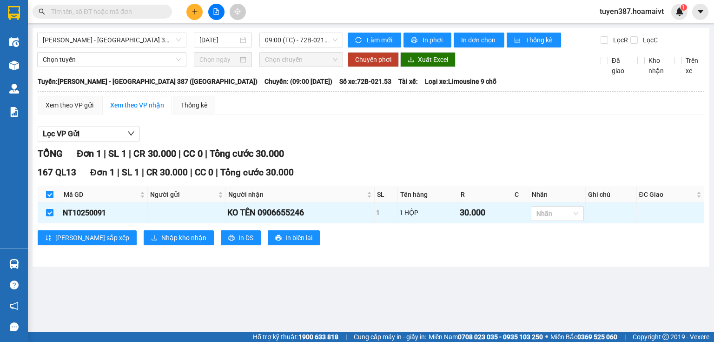
checkbox input "true"
click at [161, 236] on span "Nhập kho nhận" at bounding box center [183, 237] width 45 height 10
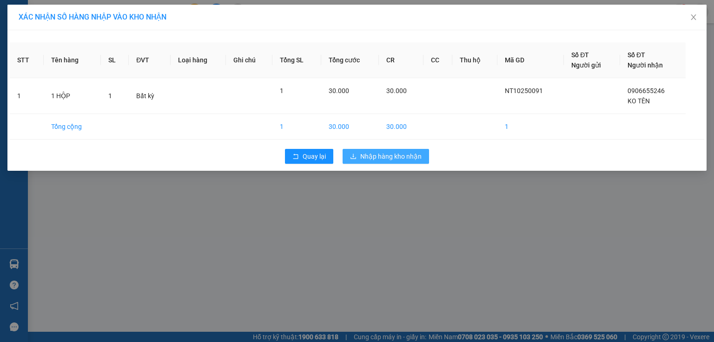
click at [408, 150] on button "Nhập hàng kho nhận" at bounding box center [386, 156] width 86 height 15
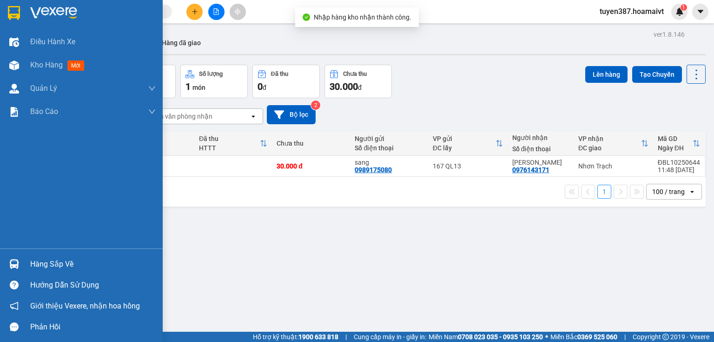
click at [10, 264] on img at bounding box center [14, 264] width 10 height 10
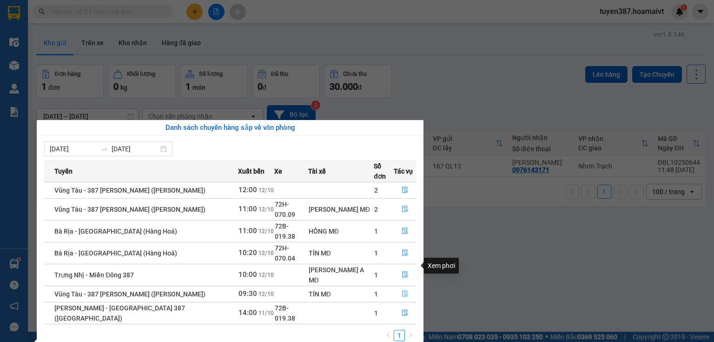
click at [404, 290] on icon "file-done" at bounding box center [405, 293] width 7 height 7
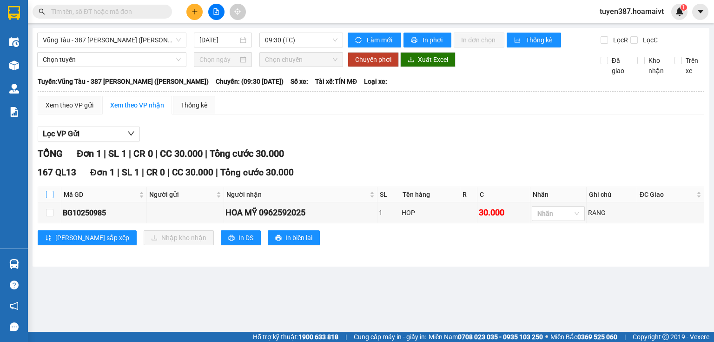
click at [50, 193] on input "checkbox" at bounding box center [49, 194] width 7 height 7
checkbox input "true"
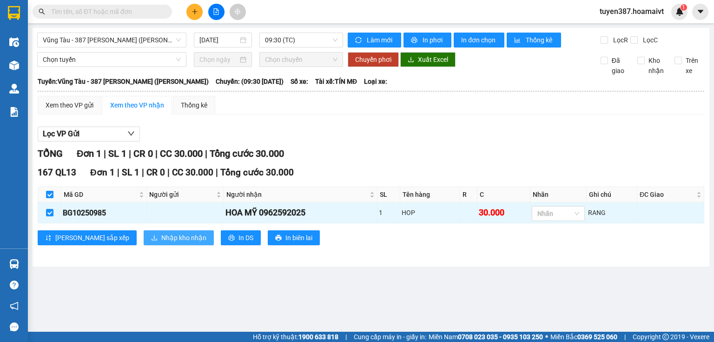
click at [161, 238] on span "Nhập kho nhận" at bounding box center [183, 237] width 45 height 10
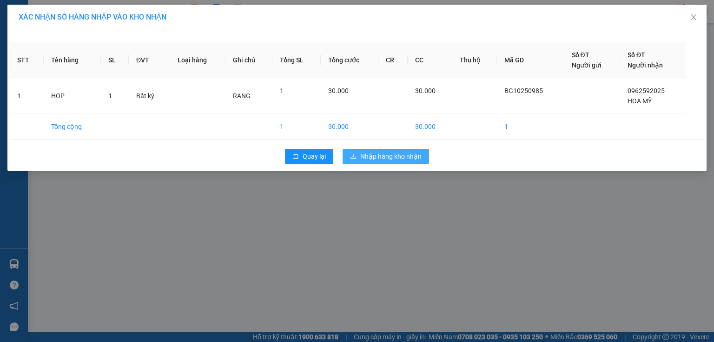
click at [384, 156] on span "Nhập hàng kho nhận" at bounding box center [390, 156] width 61 height 10
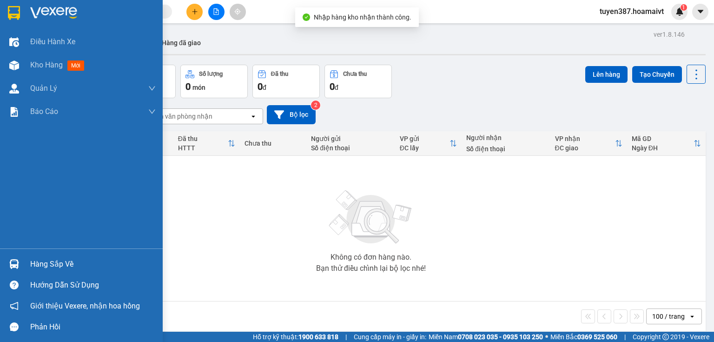
click at [11, 265] on img at bounding box center [14, 264] width 10 height 10
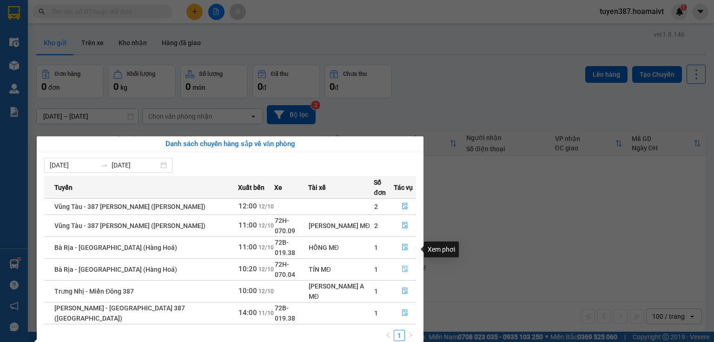
click at [402, 266] on icon "file-done" at bounding box center [405, 269] width 6 height 7
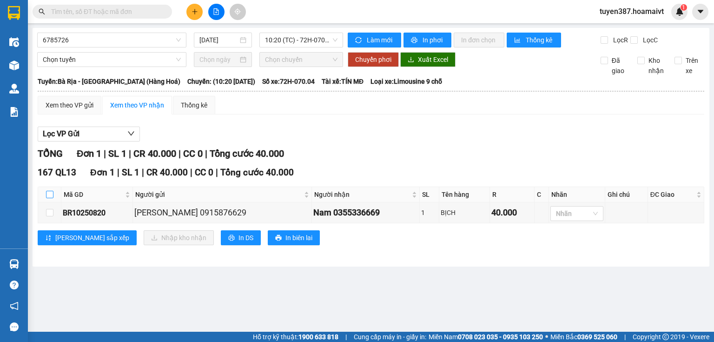
click at [50, 192] on input "checkbox" at bounding box center [49, 194] width 7 height 7
checkbox input "true"
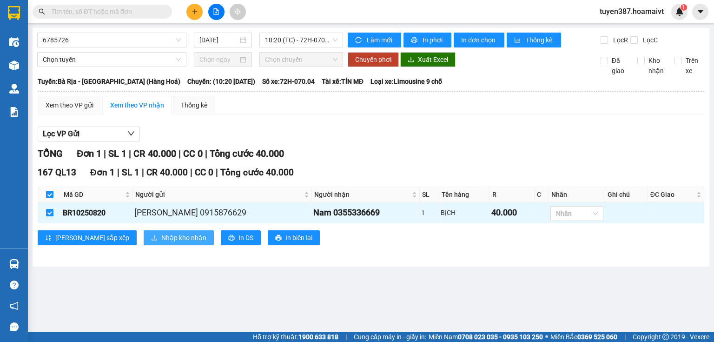
click at [161, 237] on span "Nhập kho nhận" at bounding box center [183, 237] width 45 height 10
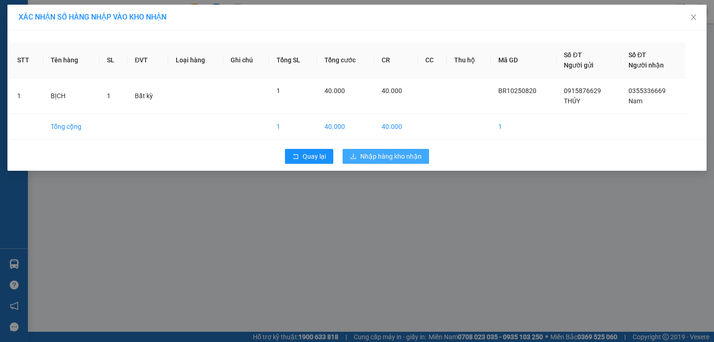
click at [392, 151] on span "Nhập hàng kho nhận" at bounding box center [390, 156] width 61 height 10
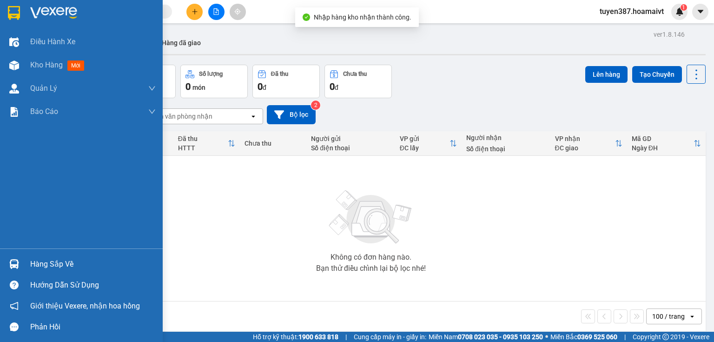
click at [13, 262] on img at bounding box center [14, 264] width 10 height 10
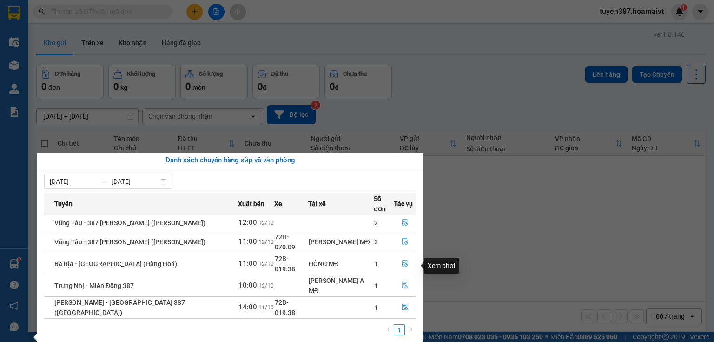
click at [402, 282] on icon "file-done" at bounding box center [405, 285] width 7 height 7
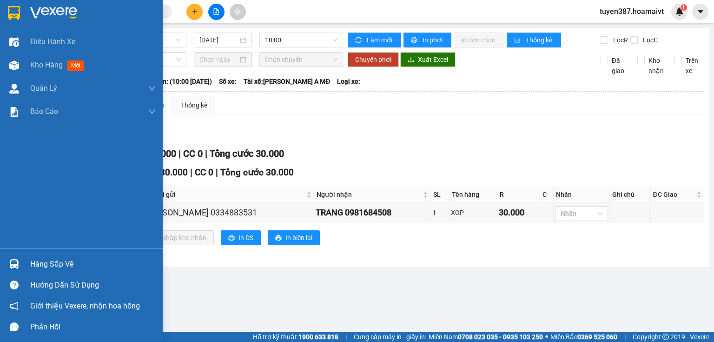
click at [18, 255] on div "Hàng sắp về" at bounding box center [81, 263] width 163 height 21
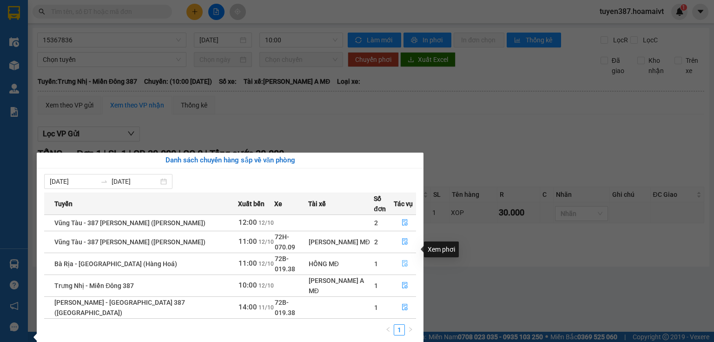
click at [402, 260] on icon "file-done" at bounding box center [405, 263] width 7 height 7
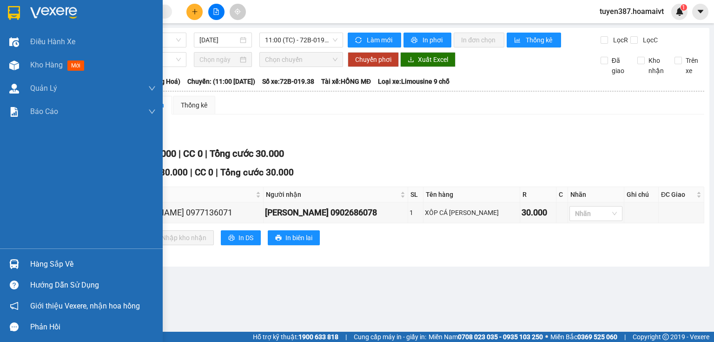
click at [9, 258] on div at bounding box center [14, 264] width 16 height 16
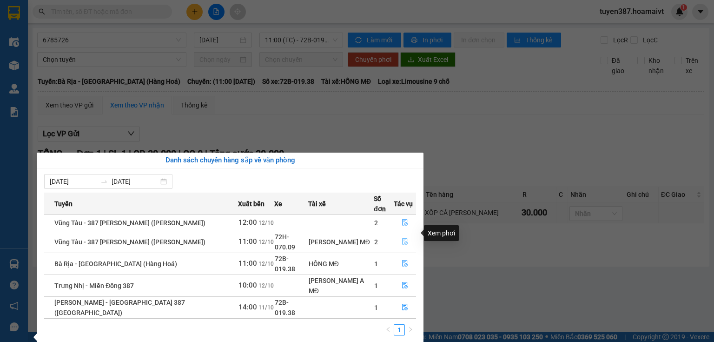
click at [404, 238] on icon "file-done" at bounding box center [405, 241] width 7 height 7
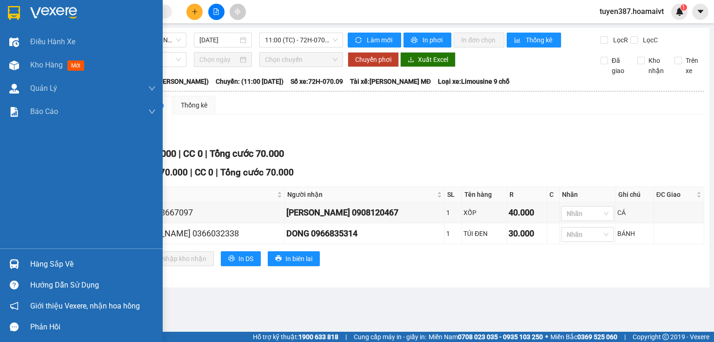
click at [15, 256] on div at bounding box center [14, 264] width 16 height 16
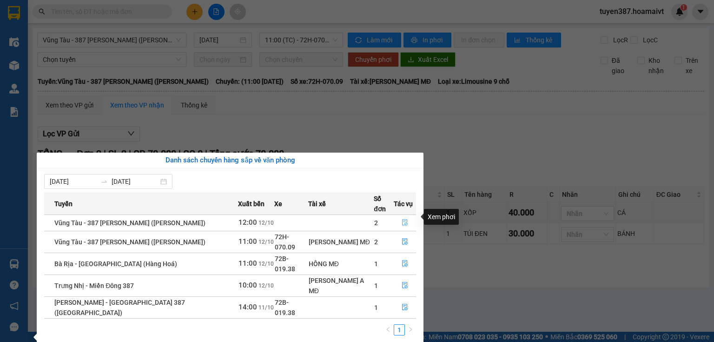
click at [402, 219] on icon "file-done" at bounding box center [405, 222] width 7 height 7
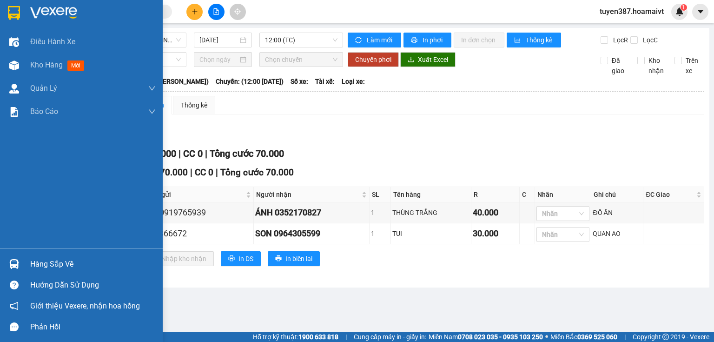
click at [16, 262] on img at bounding box center [14, 264] width 10 height 10
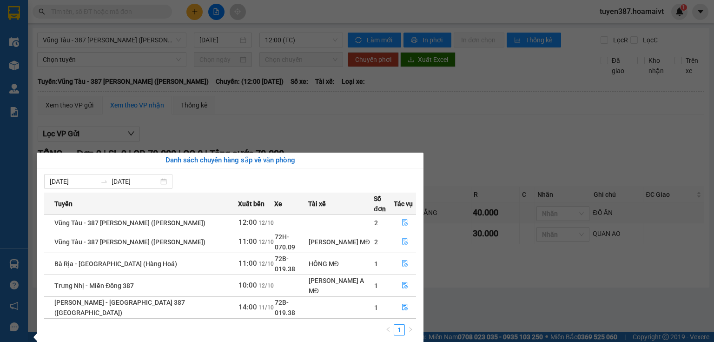
click at [456, 129] on section "Kết quả tìm kiếm ( 0 ) Bộ lọc No Data tuyen387.hoamaivt 1 Điều hành xe Kho hàng…" at bounding box center [357, 171] width 714 height 342
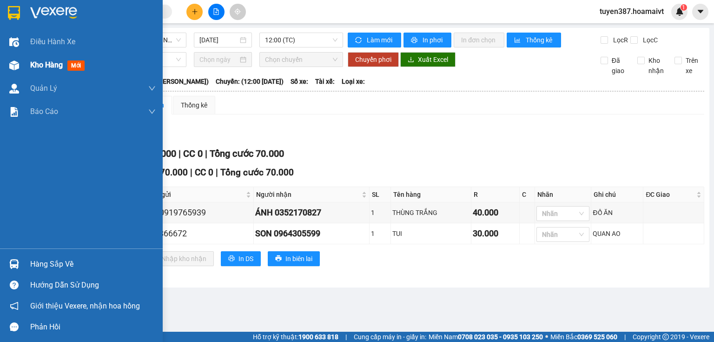
click at [21, 64] on div at bounding box center [14, 65] width 16 height 16
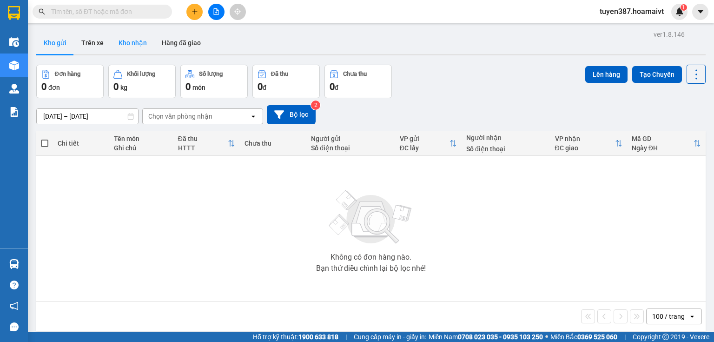
click at [131, 43] on button "Kho nhận" at bounding box center [132, 43] width 43 height 22
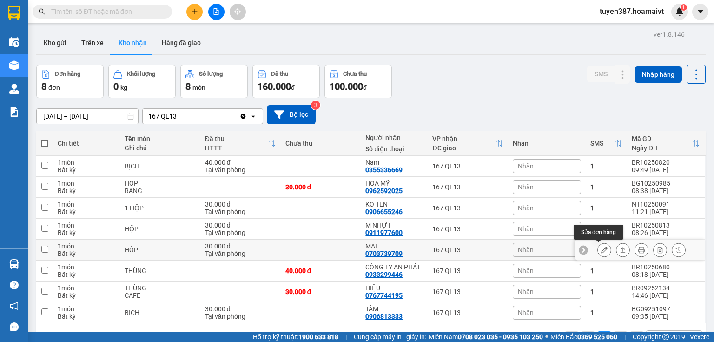
click at [601, 248] on icon at bounding box center [604, 249] width 7 height 7
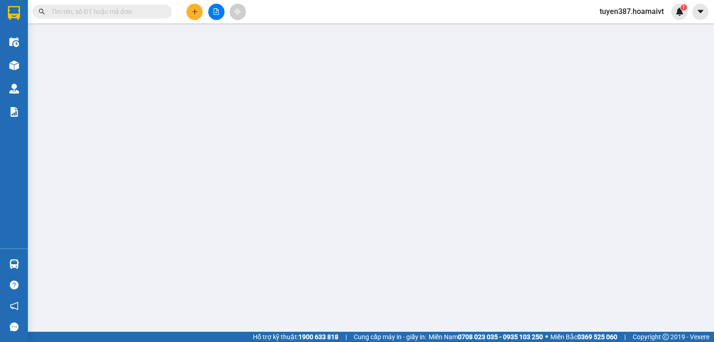
type input "0908351725"
type input "HỒNG"
type input "0703739709"
type input "MAI"
type input "30.000"
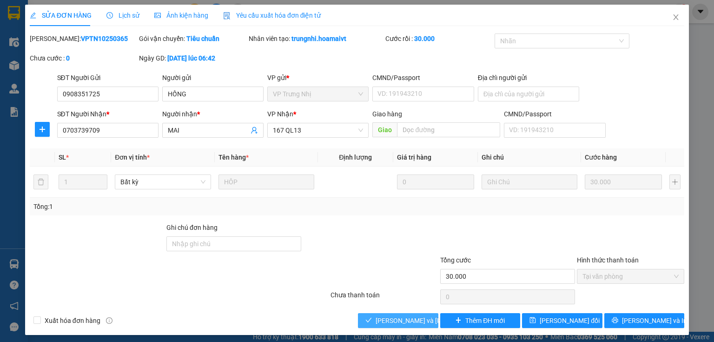
drag, startPoint x: 410, startPoint y: 320, endPoint x: 456, endPoint y: 288, distance: 55.8
click at [410, 320] on span "Lưu và Giao hàng" at bounding box center [439, 320] width 126 height 10
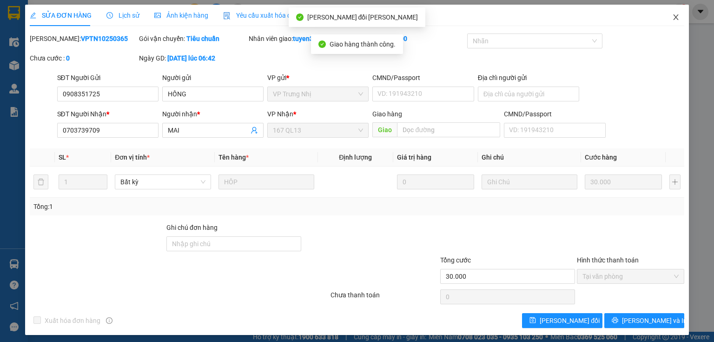
click at [674, 18] on icon "close" at bounding box center [676, 17] width 5 height 6
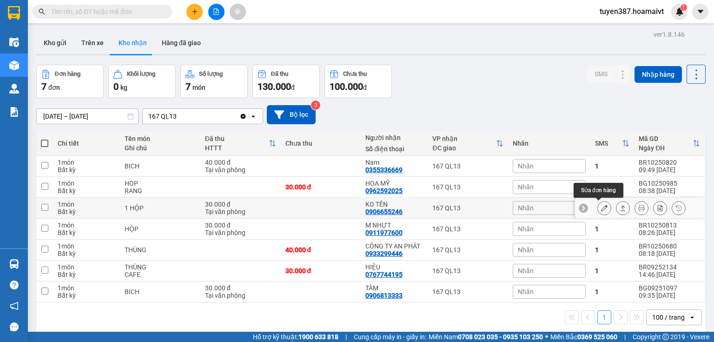
click at [601, 206] on icon at bounding box center [604, 208] width 7 height 7
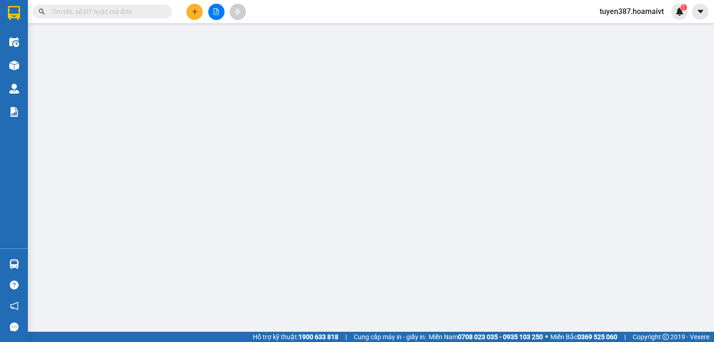
type input "0906655246"
type input "KO TÊN"
type input "30.000"
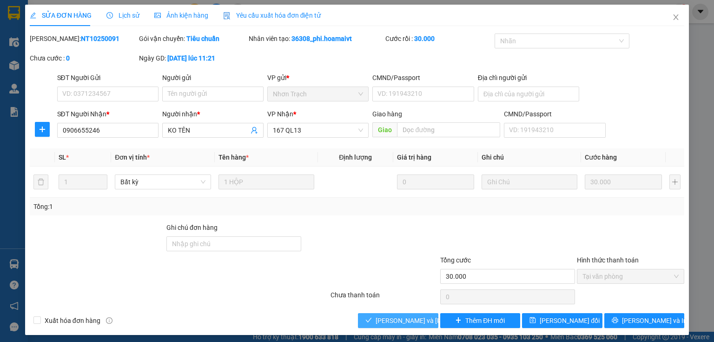
click at [404, 325] on button "Lưu và Giao hàng" at bounding box center [398, 320] width 80 height 15
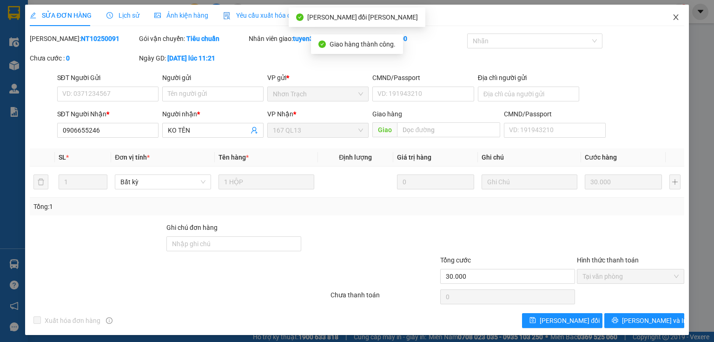
click at [667, 13] on span "Close" at bounding box center [676, 18] width 26 height 26
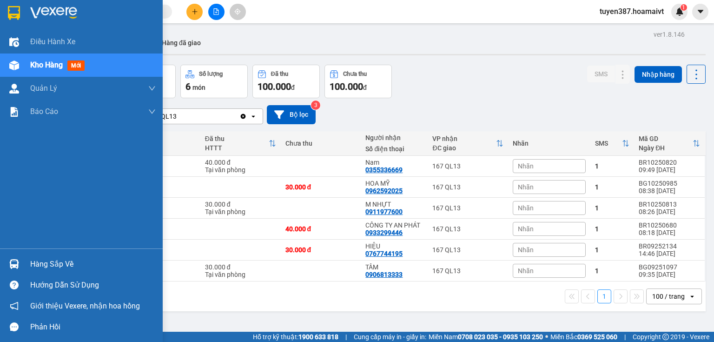
click at [17, 261] on img at bounding box center [14, 264] width 10 height 10
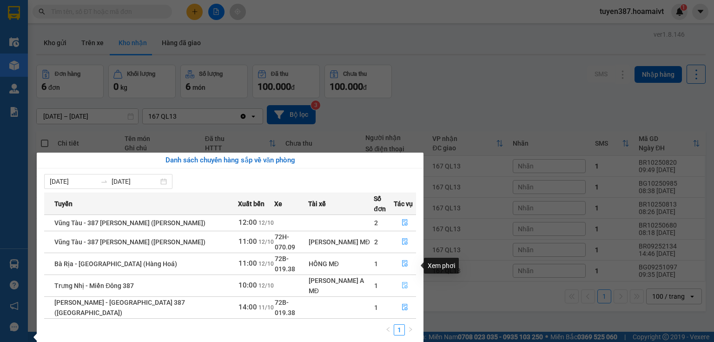
click at [402, 282] on icon "file-done" at bounding box center [405, 285] width 7 height 7
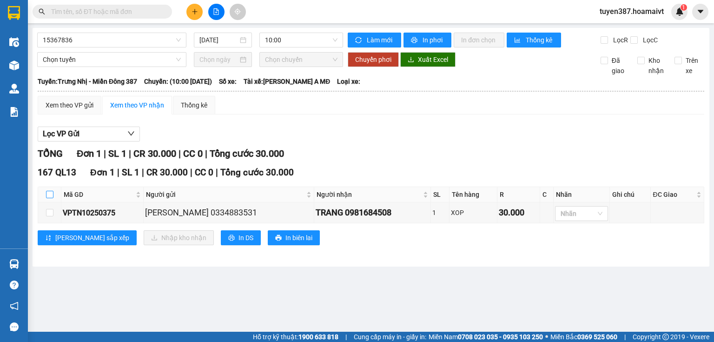
click at [50, 192] on input "checkbox" at bounding box center [49, 194] width 7 height 7
checkbox input "true"
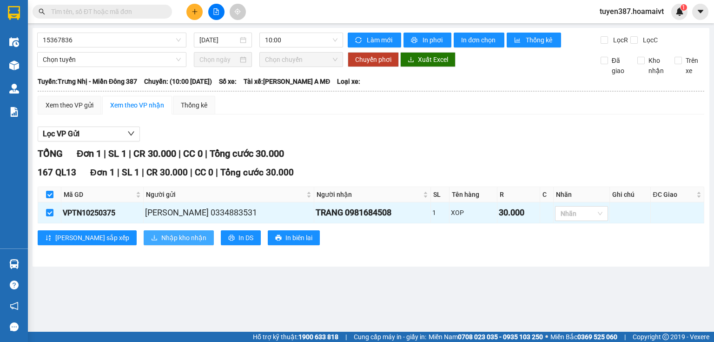
click at [161, 234] on span "Nhập kho nhận" at bounding box center [183, 237] width 45 height 10
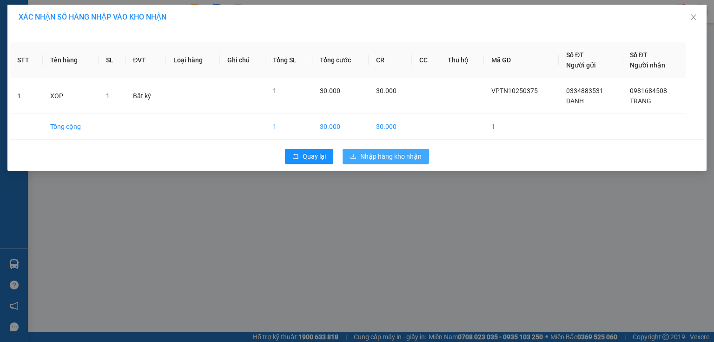
click at [424, 155] on button "Nhập hàng kho nhận" at bounding box center [386, 156] width 86 height 15
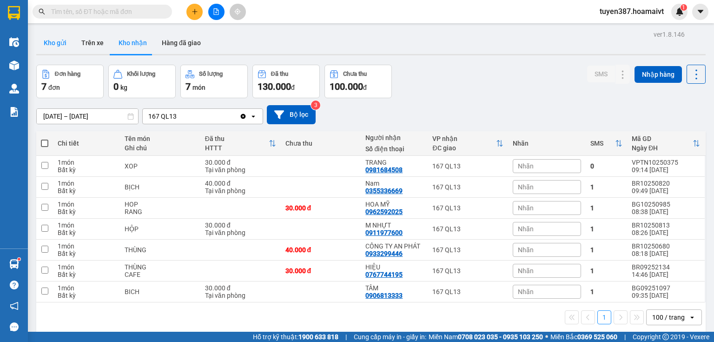
click at [45, 42] on button "Kho gửi" at bounding box center [55, 43] width 38 height 22
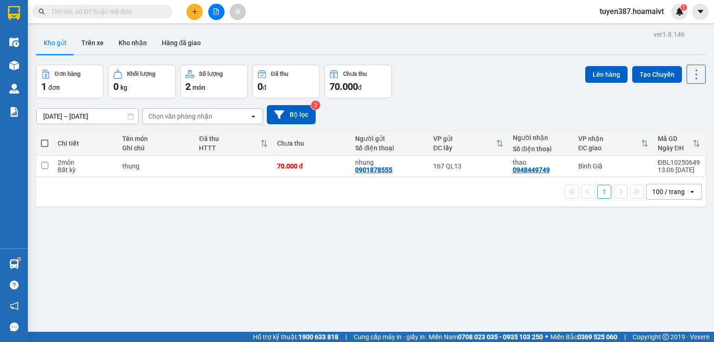
click at [136, 31] on div "ver 1.8.146 Kho gửi Trên xe Kho nhận Hàng đã giao Đơn hàng 1 đơn Khối lượng 0 k…" at bounding box center [371, 199] width 677 height 342
click at [136, 38] on button "Kho nhận" at bounding box center [132, 43] width 43 height 22
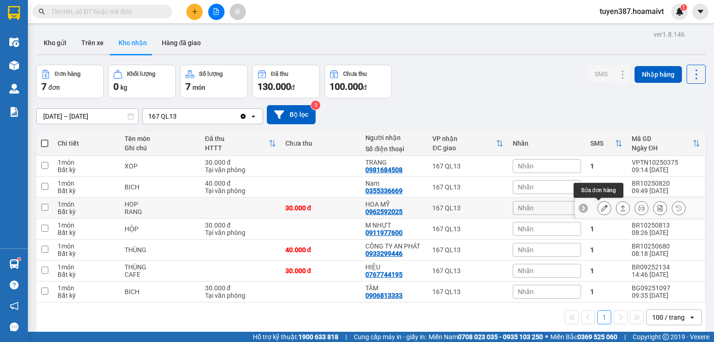
click at [601, 206] on icon at bounding box center [604, 208] width 7 height 7
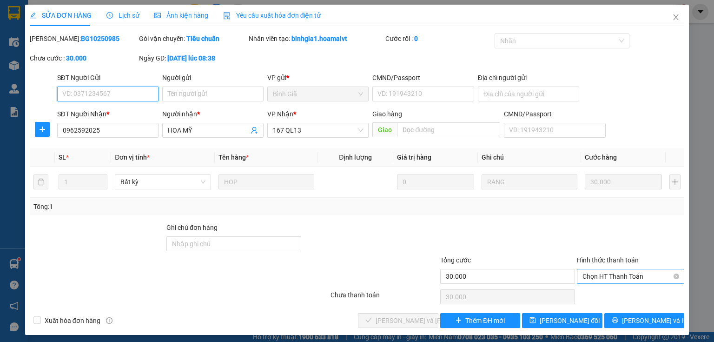
click at [643, 273] on span "Chọn HT Thanh Toán" at bounding box center [631, 276] width 96 height 14
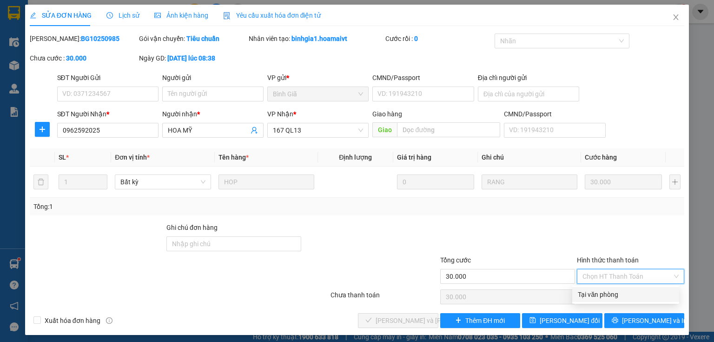
drag, startPoint x: 613, startPoint y: 292, endPoint x: 585, endPoint y: 292, distance: 28.4
click at [609, 294] on div "Tại văn phòng" at bounding box center [626, 294] width 96 height 10
type input "0"
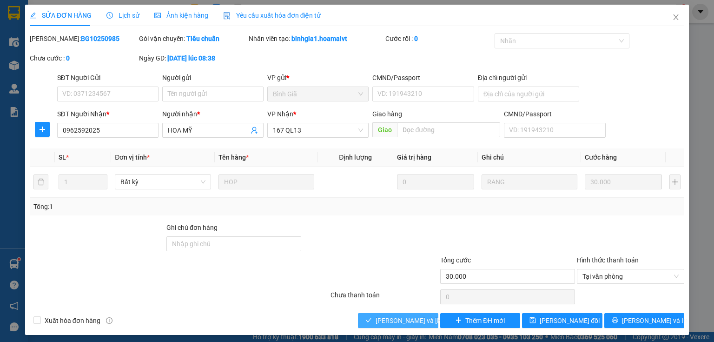
click at [407, 318] on span "Lưu và Giao hàng" at bounding box center [439, 320] width 126 height 10
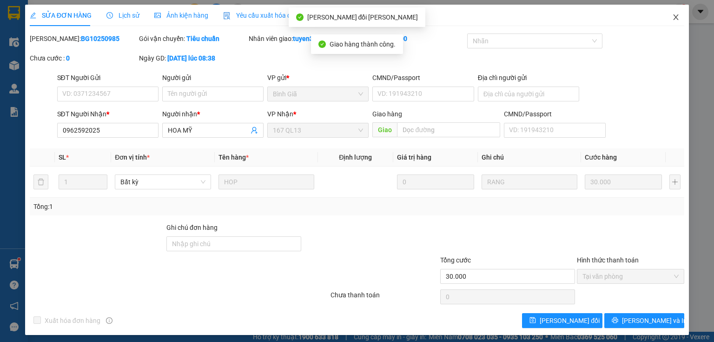
click at [665, 19] on span "Close" at bounding box center [676, 18] width 26 height 26
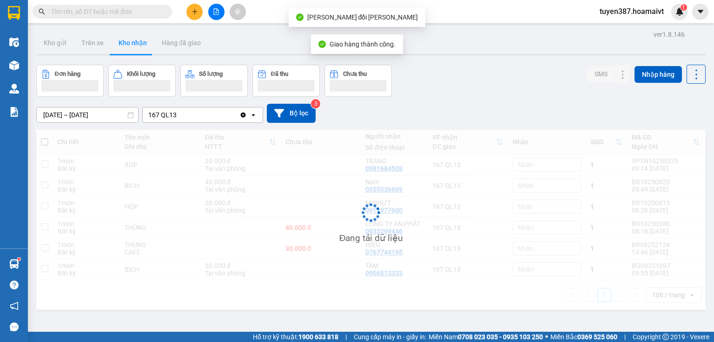
click at [668, 19] on div "tuyen387.hoamaivt 1" at bounding box center [639, 12] width 95 height 16
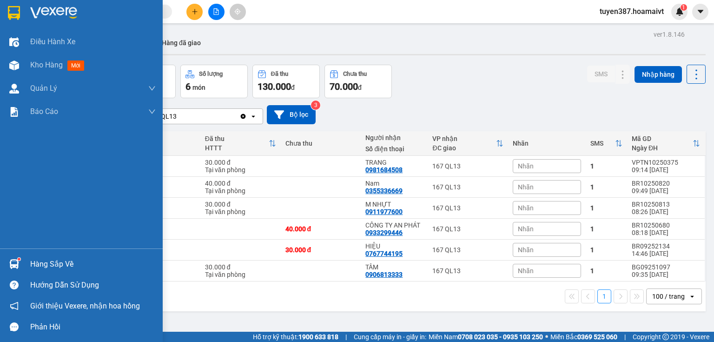
click at [14, 262] on img at bounding box center [14, 264] width 10 height 10
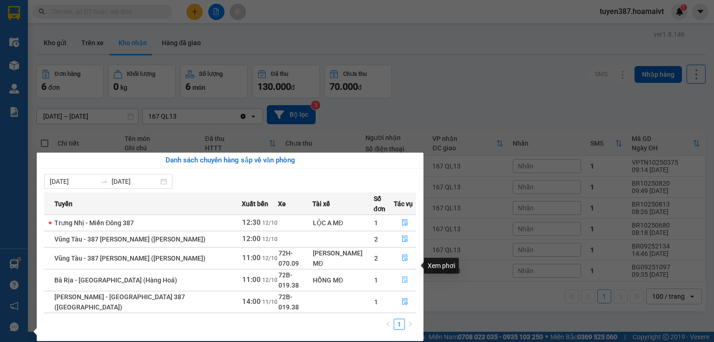
click at [402, 276] on icon "file-done" at bounding box center [405, 279] width 7 height 7
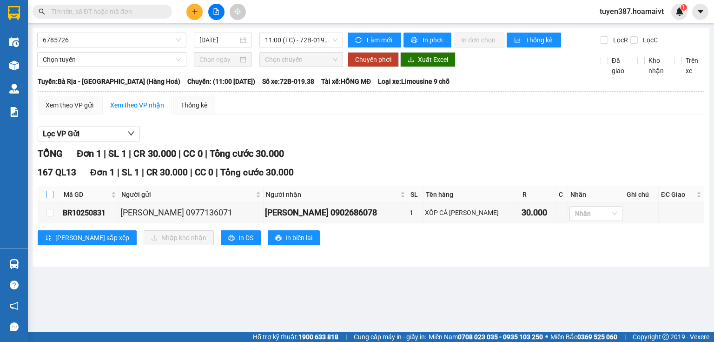
click at [49, 192] on input "checkbox" at bounding box center [49, 194] width 7 height 7
checkbox input "true"
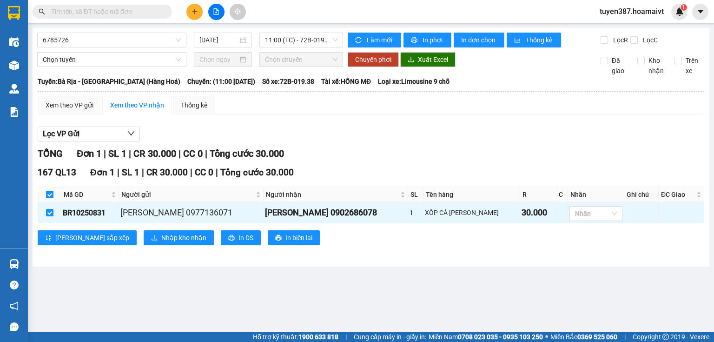
checkbox input "true"
click at [161, 237] on span "Nhập kho nhận" at bounding box center [183, 237] width 45 height 10
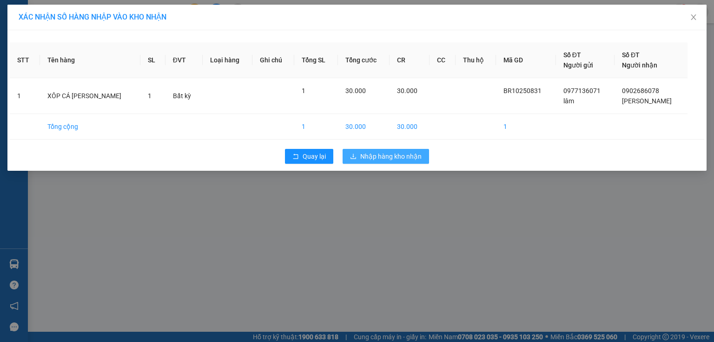
click at [390, 157] on span "Nhập hàng kho nhận" at bounding box center [390, 156] width 61 height 10
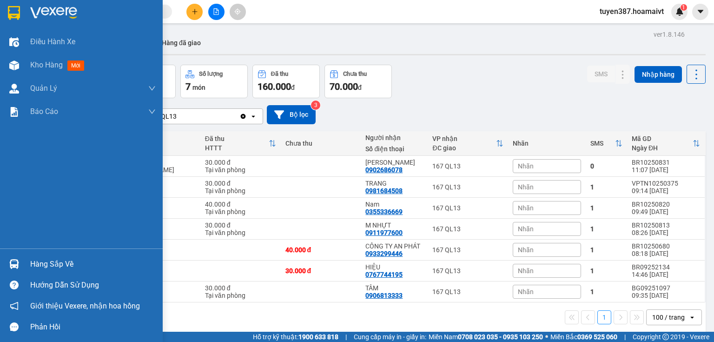
click at [13, 259] on img at bounding box center [14, 264] width 10 height 10
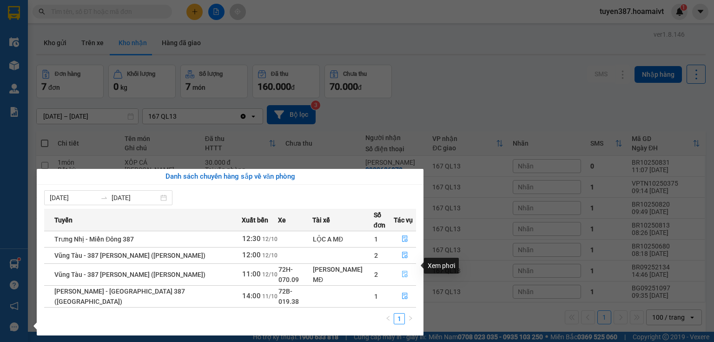
click at [404, 267] on button "button" at bounding box center [404, 274] width 21 height 15
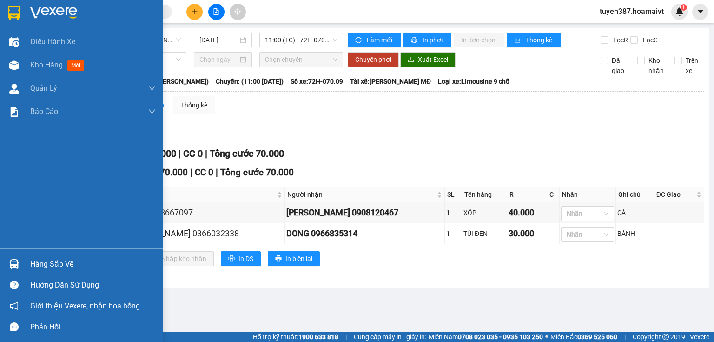
click at [15, 264] on img at bounding box center [14, 264] width 10 height 10
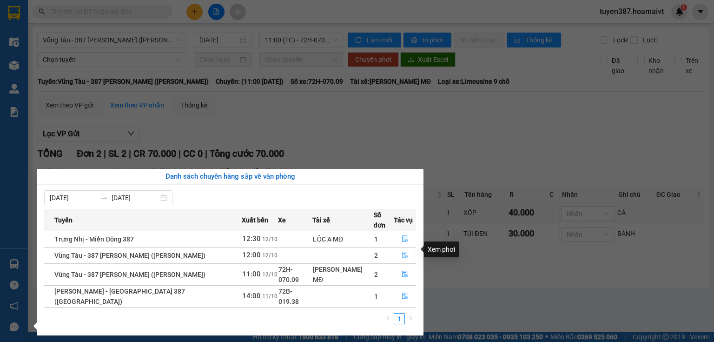
click at [402, 252] on icon "file-done" at bounding box center [405, 255] width 7 height 7
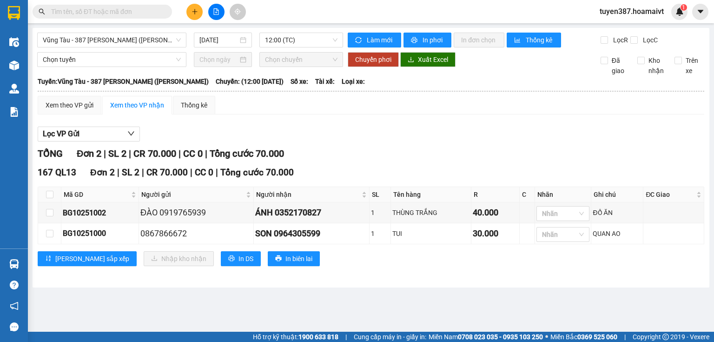
click at [136, 8] on input "text" at bounding box center [106, 12] width 110 height 10
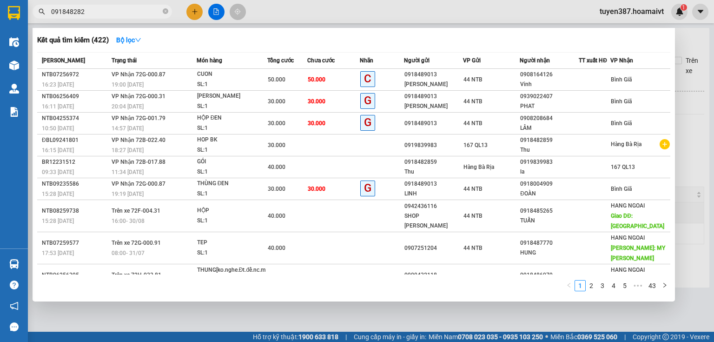
type input "0918482827"
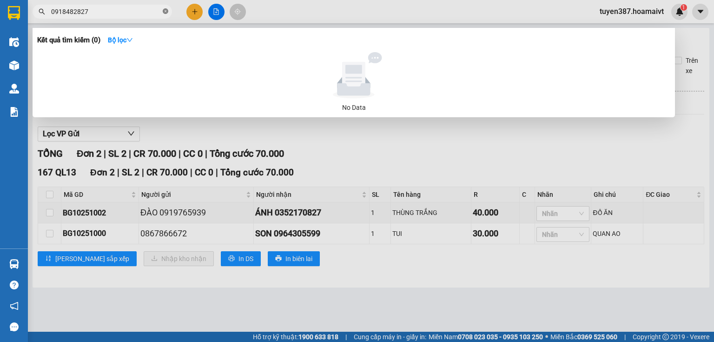
click at [166, 9] on icon "close-circle" at bounding box center [166, 11] width 6 height 6
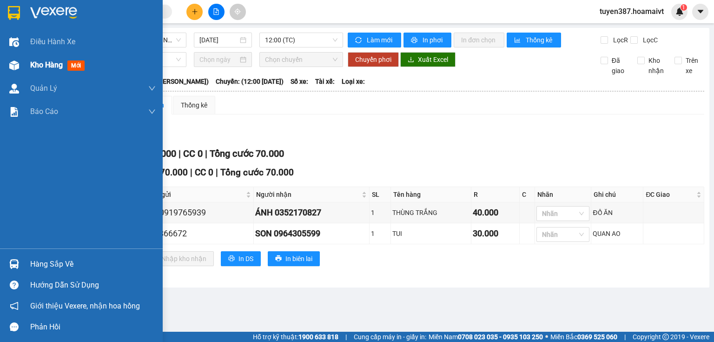
click at [17, 65] on img at bounding box center [14, 65] width 10 height 10
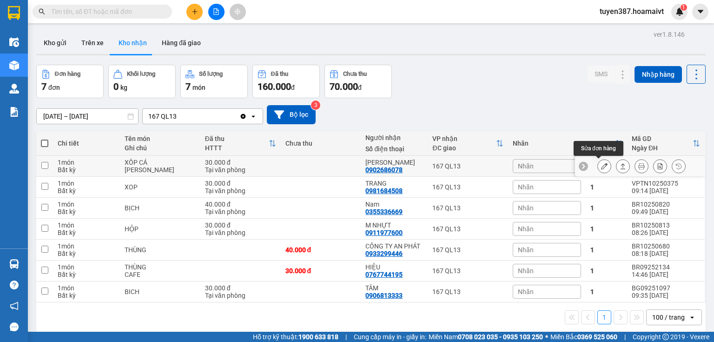
click at [603, 167] on button at bounding box center [604, 166] width 13 height 16
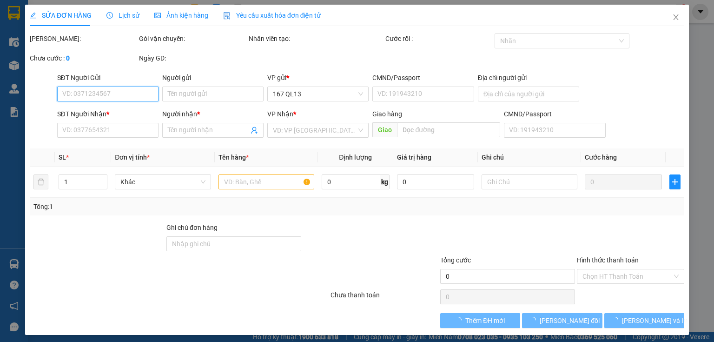
type input "0977136071"
type input "lâm"
type input "077093008778"
type input "0902686078"
type input "HIỄN"
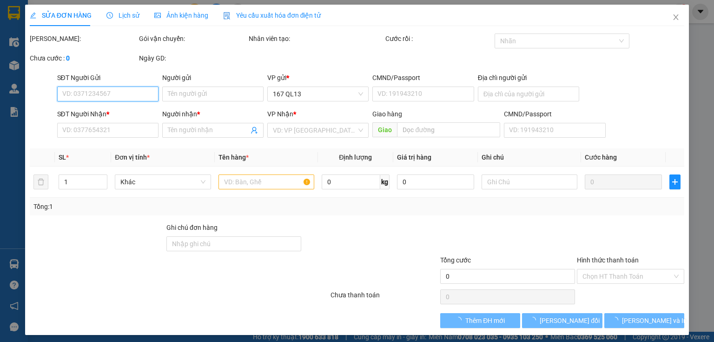
type input "30.000"
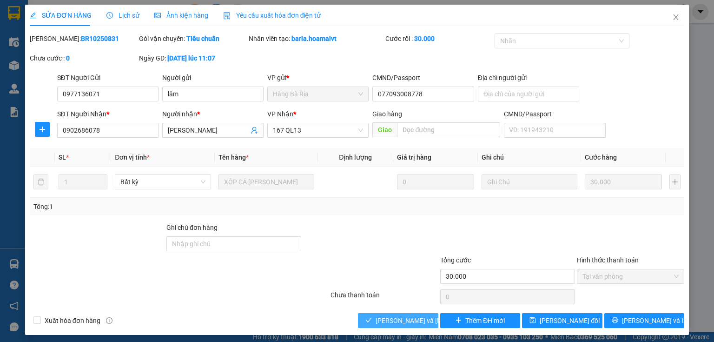
click at [408, 322] on span "Lưu và Giao hàng" at bounding box center [439, 320] width 126 height 10
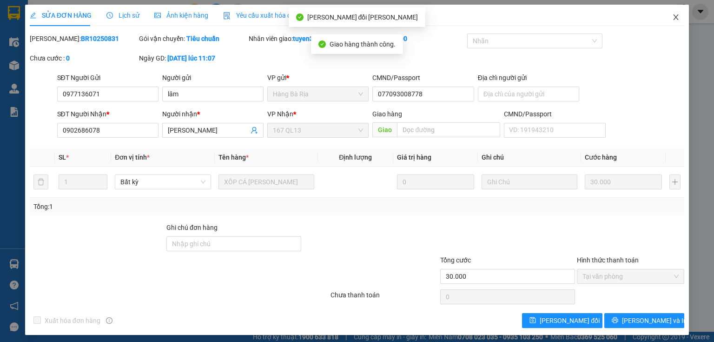
click at [674, 19] on icon "close" at bounding box center [676, 17] width 5 height 6
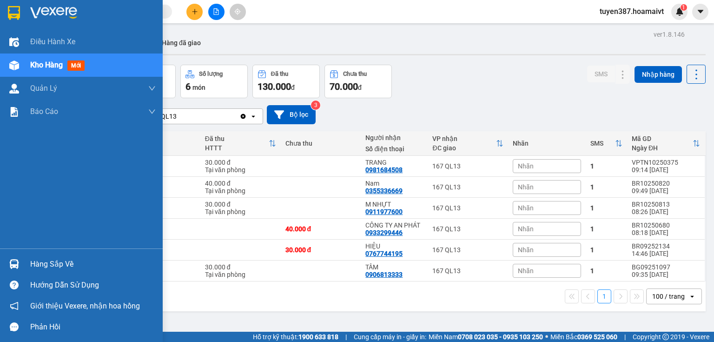
click at [23, 264] on div "Hàng sắp về" at bounding box center [81, 263] width 163 height 21
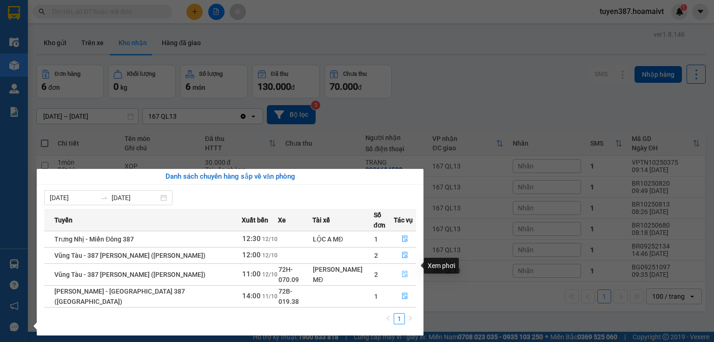
click at [402, 271] on icon "file-done" at bounding box center [405, 274] width 7 height 7
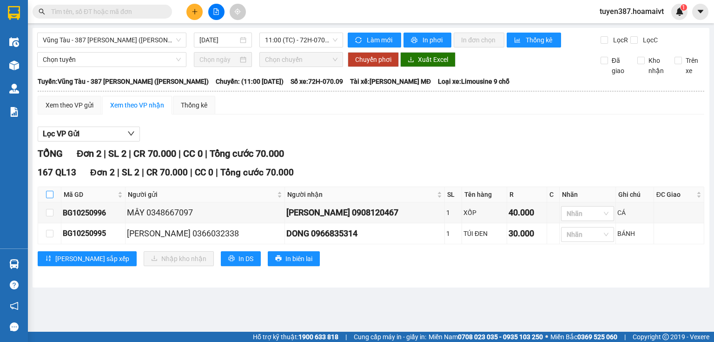
click at [49, 194] on input "checkbox" at bounding box center [49, 194] width 7 height 7
checkbox input "true"
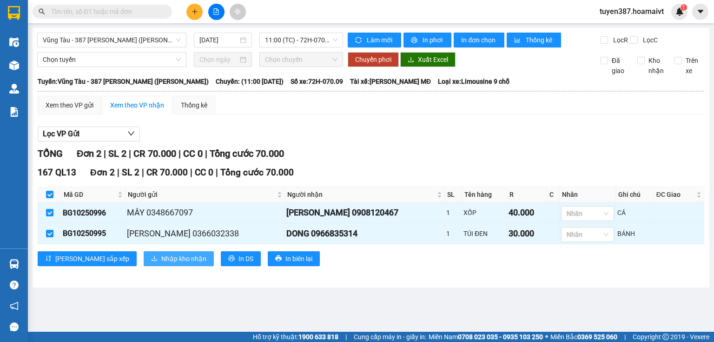
click at [161, 259] on span "Nhập kho nhận" at bounding box center [183, 258] width 45 height 10
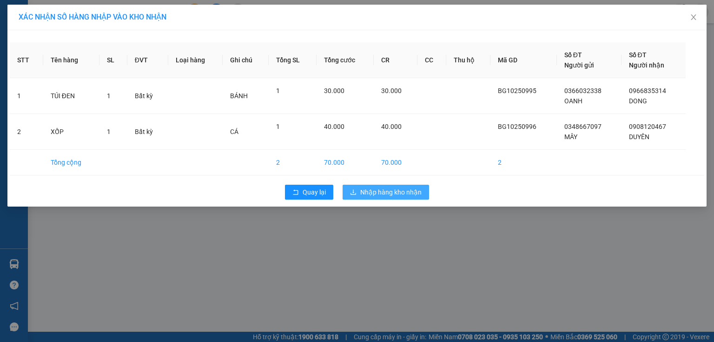
click at [378, 192] on span "Nhập hàng kho nhận" at bounding box center [390, 192] width 61 height 10
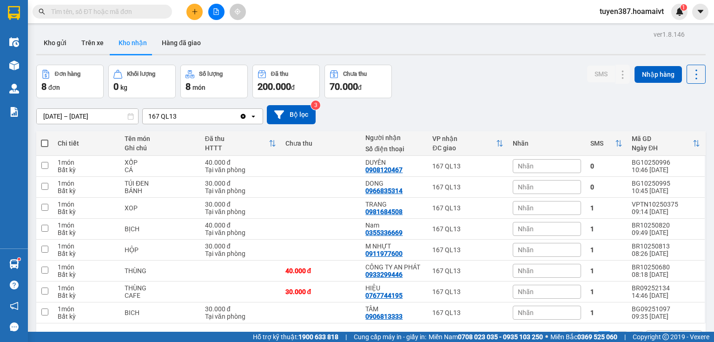
click at [131, 46] on button "Kho nhận" at bounding box center [132, 43] width 43 height 22
click at [62, 46] on button "Kho gửi" at bounding box center [55, 43] width 38 height 22
